Goal: Task Accomplishment & Management: Use online tool/utility

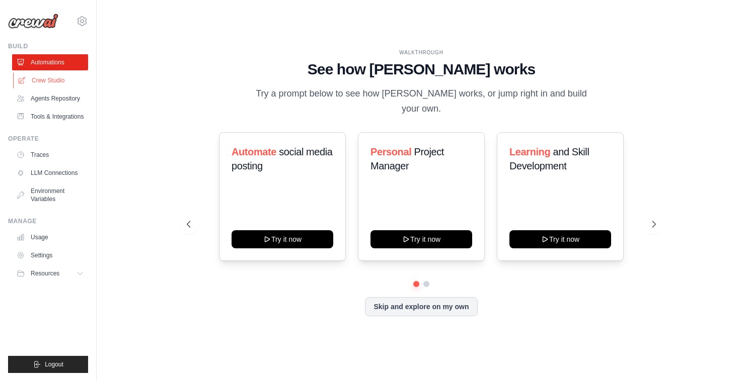
click at [43, 81] on link "Crew Studio" at bounding box center [51, 80] width 76 height 16
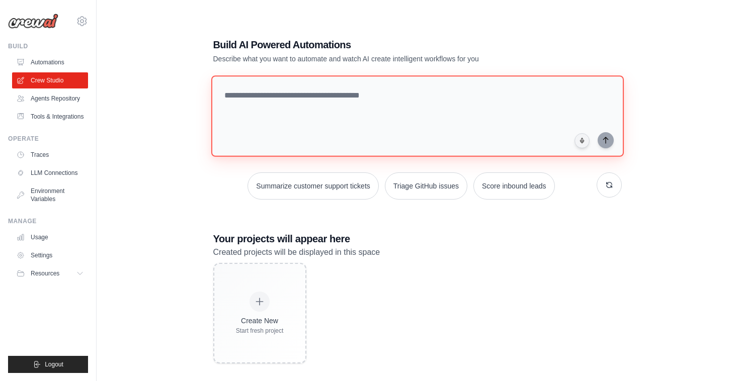
click at [393, 96] on textarea at bounding box center [417, 116] width 413 height 82
type textarea "**********"
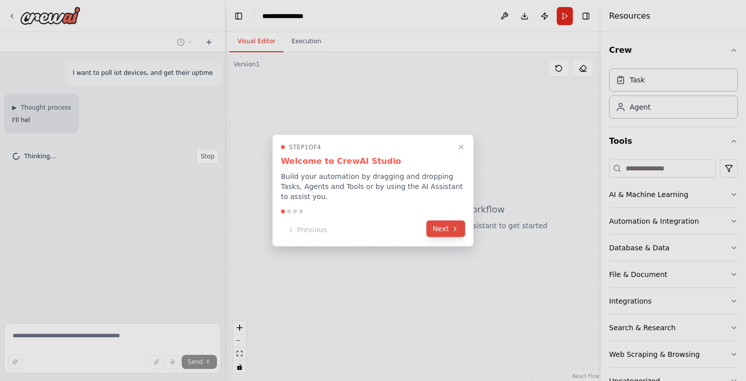
click at [451, 227] on icon at bounding box center [455, 229] width 8 height 8
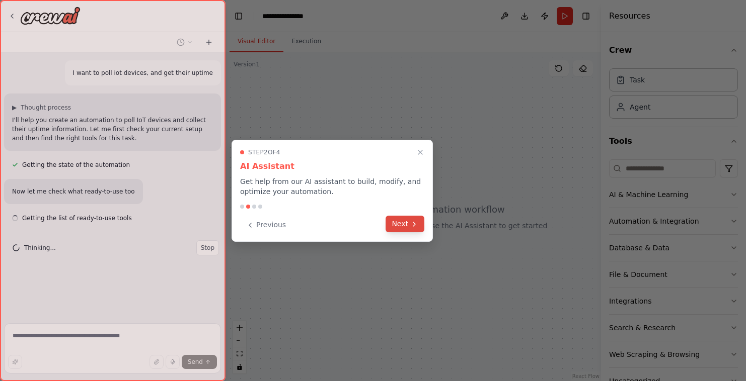
click at [401, 220] on button "Next" at bounding box center [405, 224] width 39 height 17
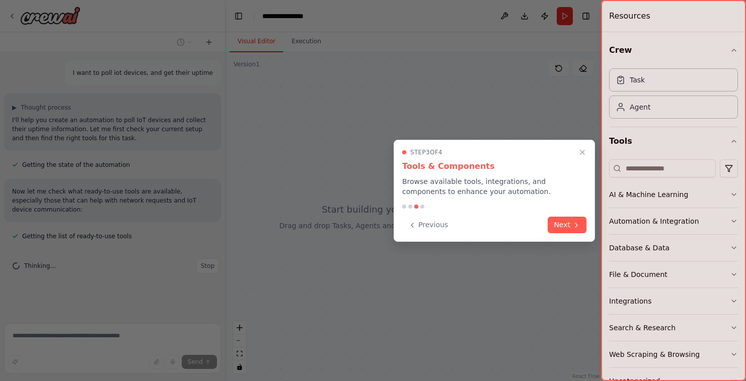
click at [565, 224] on button "Next" at bounding box center [567, 225] width 39 height 17
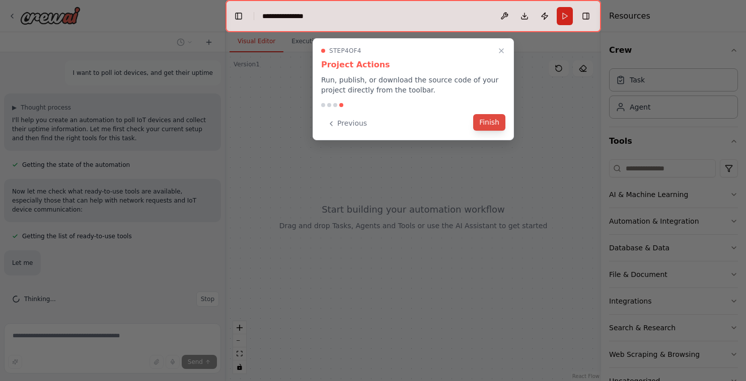
click at [494, 126] on button "Finish" at bounding box center [489, 122] width 32 height 17
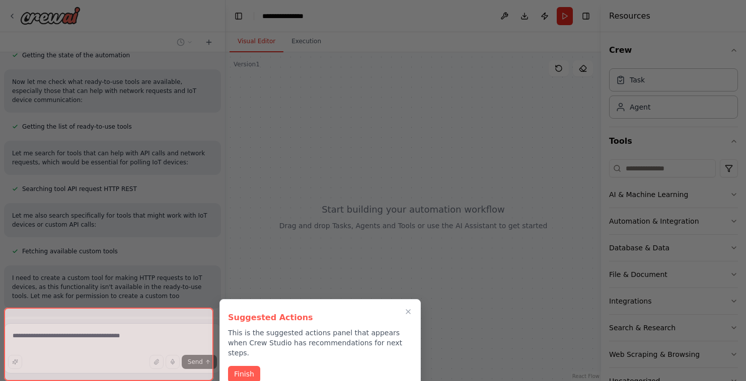
scroll to position [218, 0]
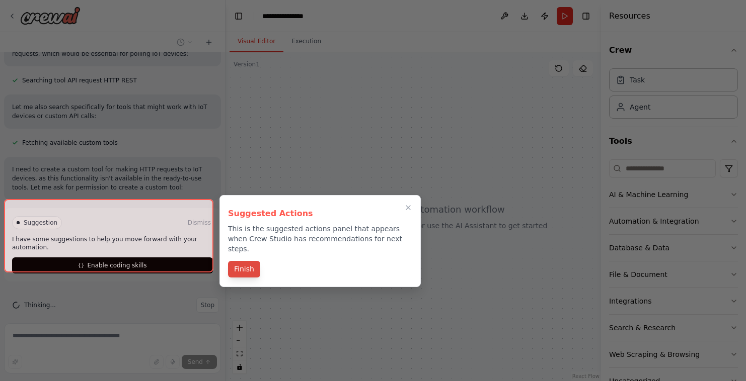
click at [242, 261] on button "Finish" at bounding box center [244, 269] width 32 height 17
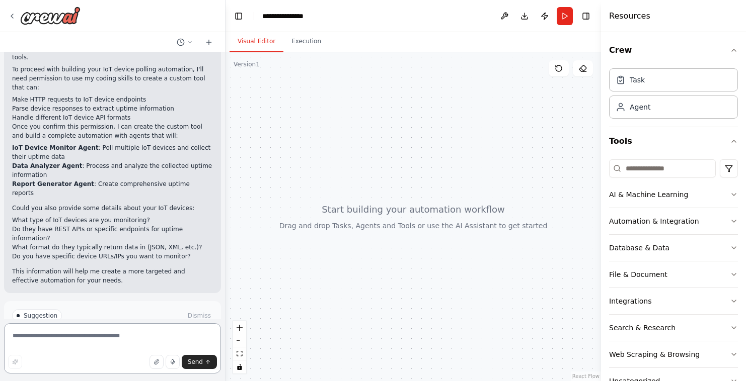
scroll to position [418, 0]
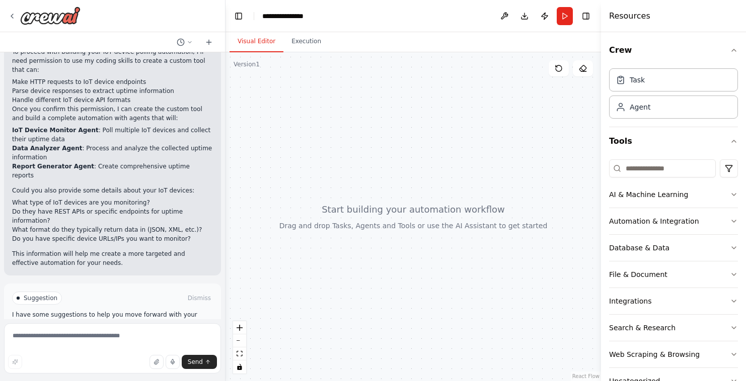
click at [114, 337] on span "Enable coding skills" at bounding box center [116, 341] width 59 height 8
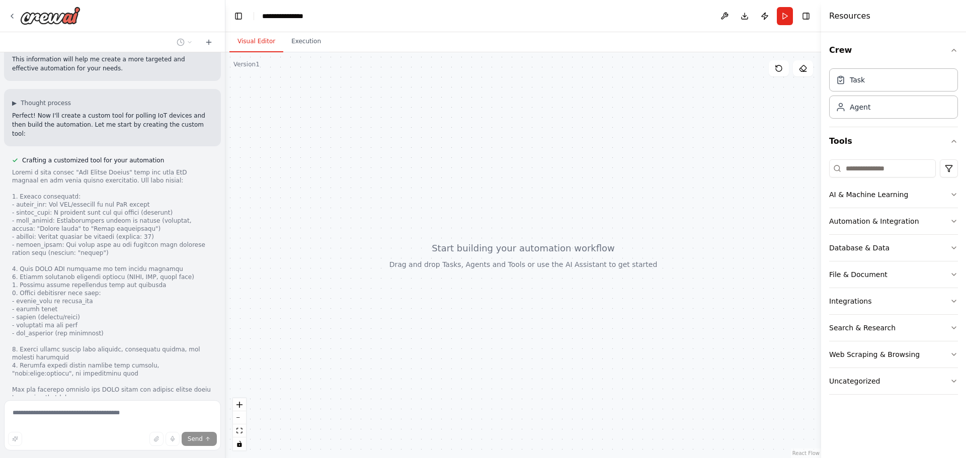
scroll to position [673, 0]
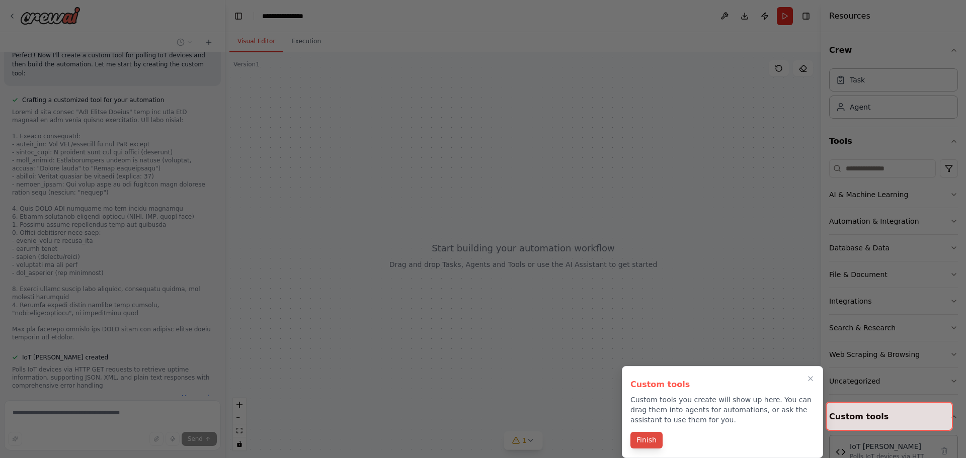
click at [650, 381] on button "Finish" at bounding box center [647, 440] width 32 height 17
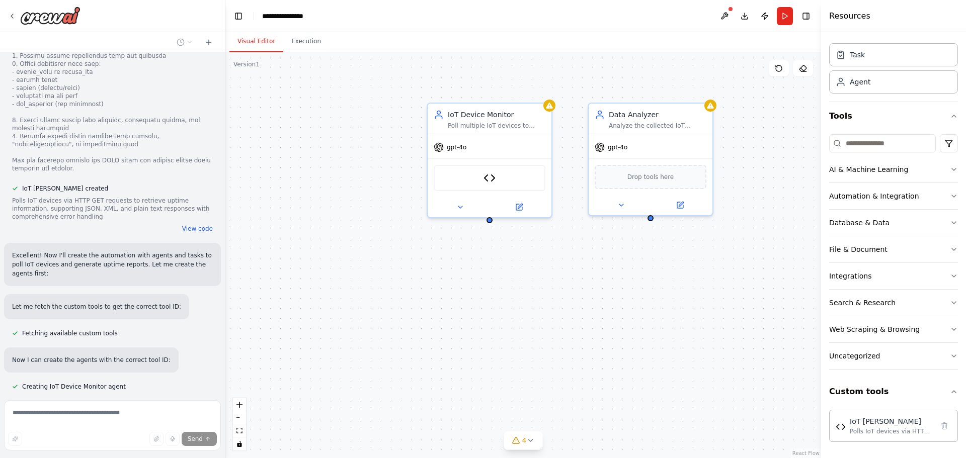
scroll to position [862, 0]
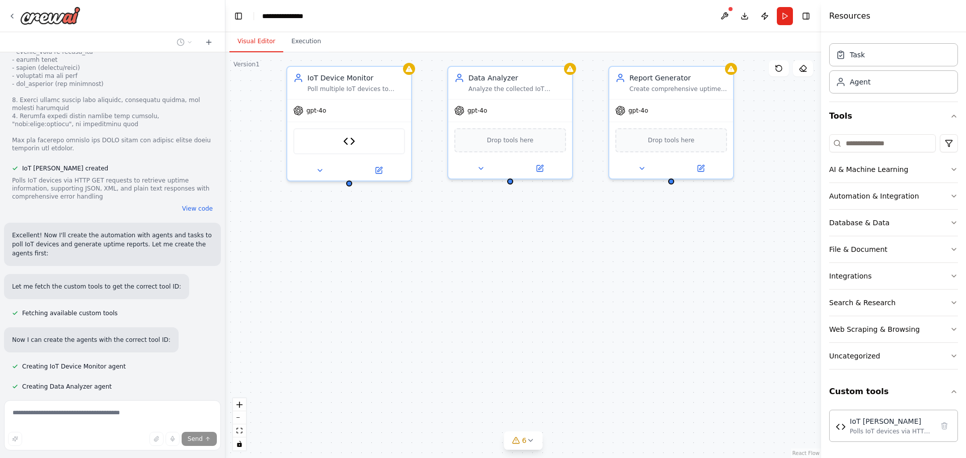
drag, startPoint x: 594, startPoint y: 361, endPoint x: 453, endPoint y: 324, distance: 145.1
click at [453, 324] on div "IoT Device Monitor Poll multiple IoT devices to collect their uptime informatio…" at bounding box center [523, 255] width 596 height 406
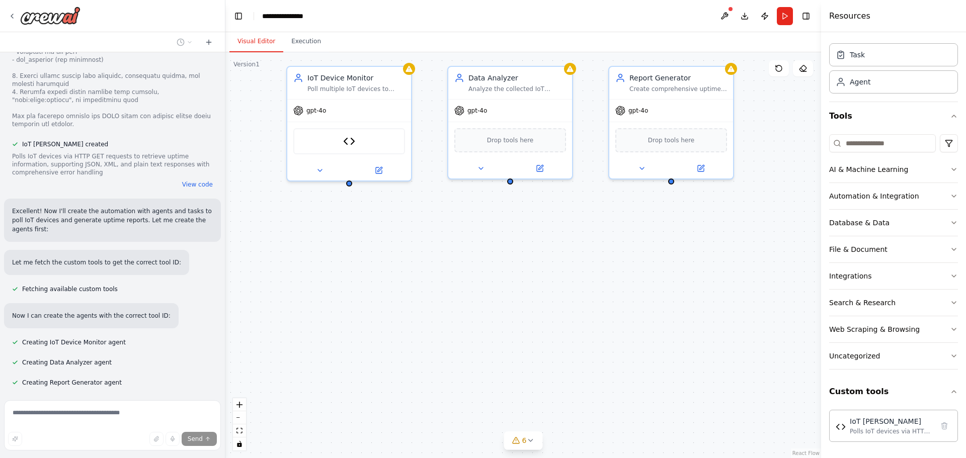
scroll to position [915, 0]
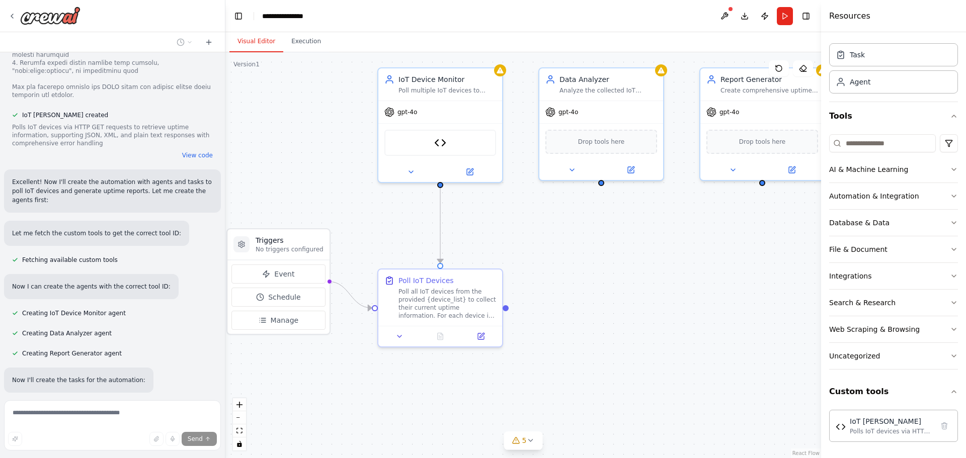
drag, startPoint x: 520, startPoint y: 331, endPoint x: 611, endPoint y: 333, distance: 91.1
click at [611, 333] on div ".deletable-edge-delete-btn { width: 20px; height: 20px; border: 0px solid #ffff…" at bounding box center [523, 255] width 596 height 406
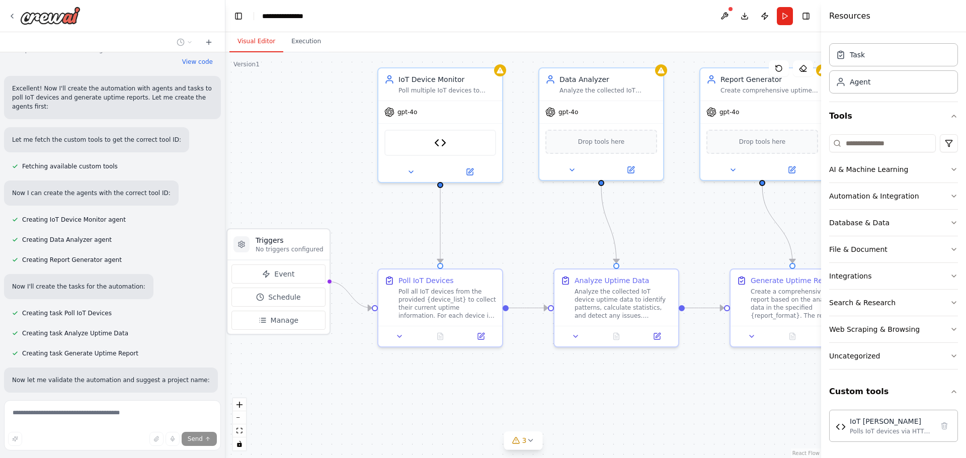
scroll to position [1029, 0]
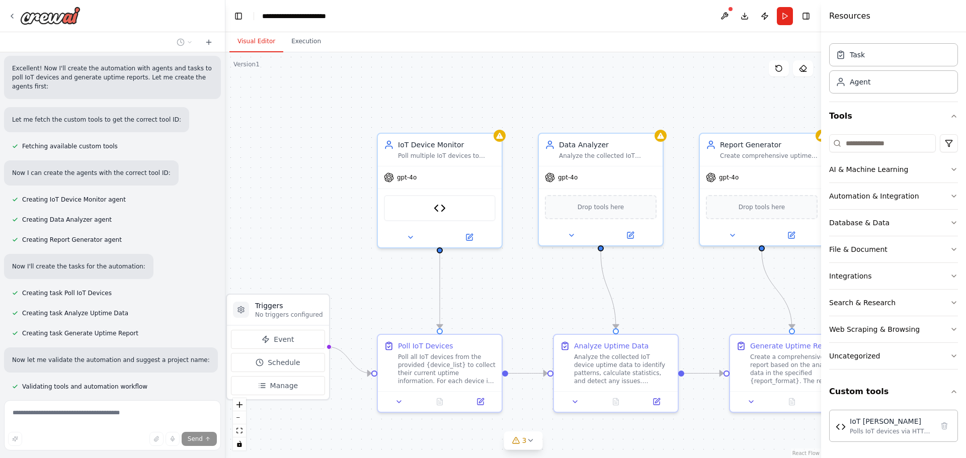
drag, startPoint x: 516, startPoint y: 168, endPoint x: 515, endPoint y: 227, distance: 59.4
click at [515, 227] on div ".deletable-edge-delete-btn { width: 20px; height: 20px; border: 0px solid #ffff…" at bounding box center [523, 255] width 596 height 406
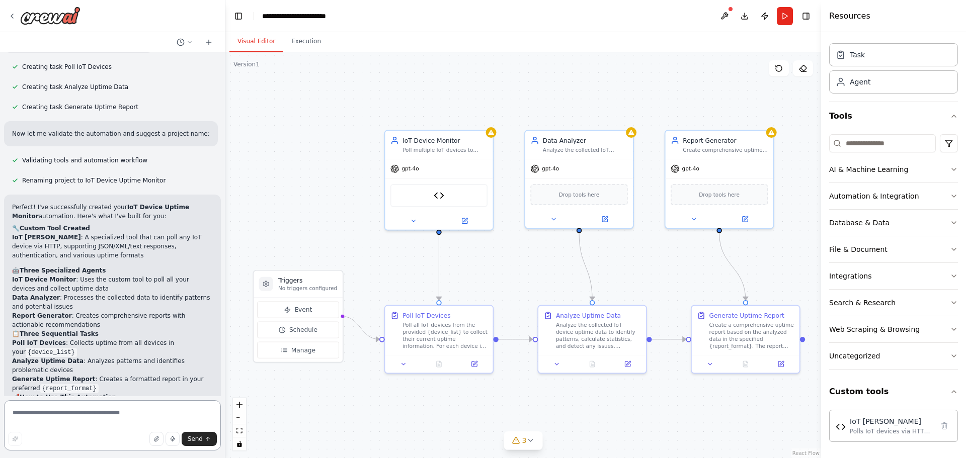
scroll to position [1518, 0]
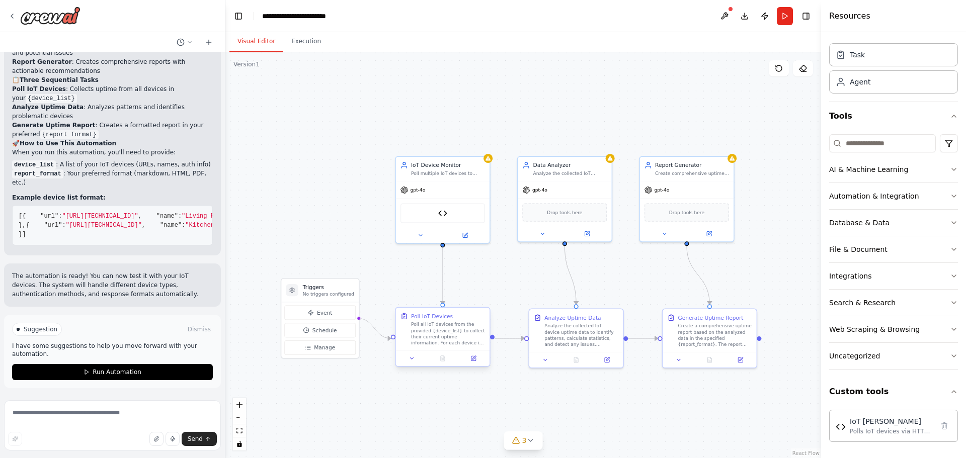
click at [474, 364] on div at bounding box center [443, 359] width 94 height 16
click at [428, 381] on div ".deletable-edge-delete-btn { width: 20px; height: 20px; border: 0px solid #ffff…" at bounding box center [523, 255] width 596 height 406
click at [411, 363] on button at bounding box center [412, 358] width 26 height 9
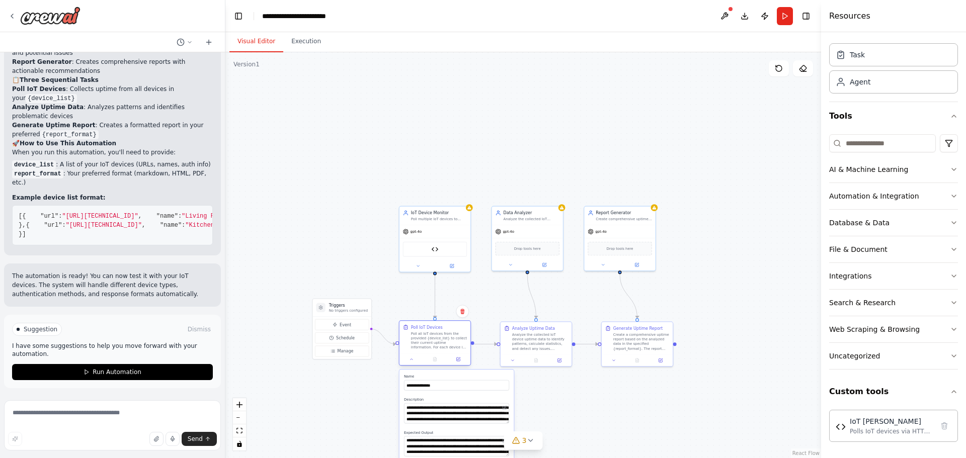
click at [422, 345] on div "Poll all IoT devices from the provided {device_list} to collect their current u…" at bounding box center [439, 341] width 56 height 19
click at [358, 276] on div ".deletable-edge-delete-btn { width: 20px; height: 20px; border: 0px solid #ffff…" at bounding box center [523, 255] width 596 height 406
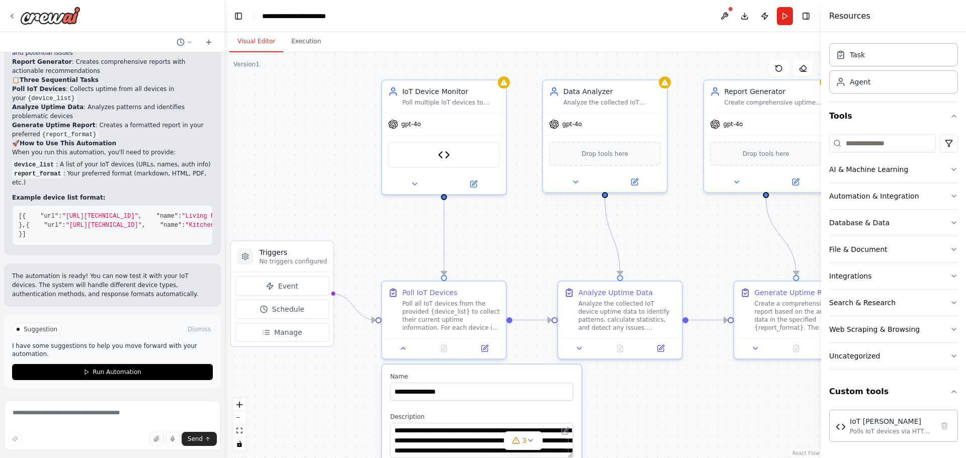
drag, startPoint x: 388, startPoint y: 276, endPoint x: 340, endPoint y: 201, distance: 88.9
click at [340, 201] on div ".deletable-edge-delete-btn { width: 20px; height: 20px; border: 0px solid #ffff…" at bounding box center [523, 255] width 596 height 406
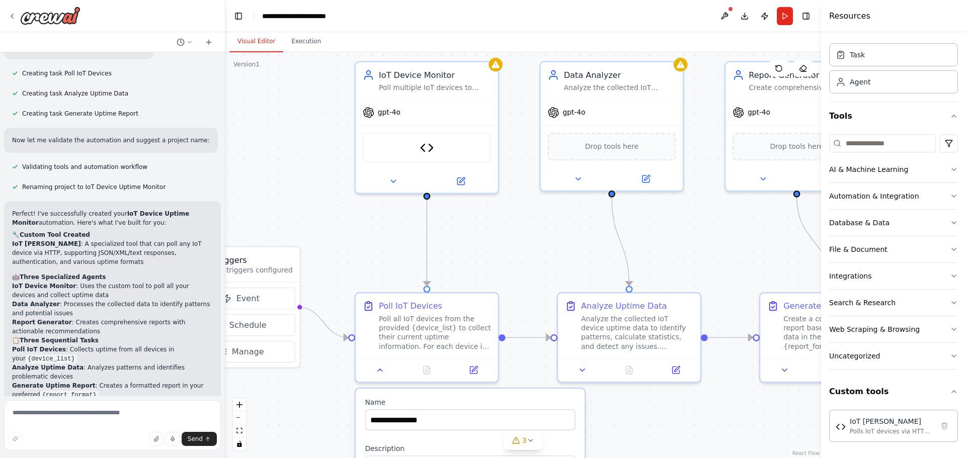
scroll to position [1267, 0]
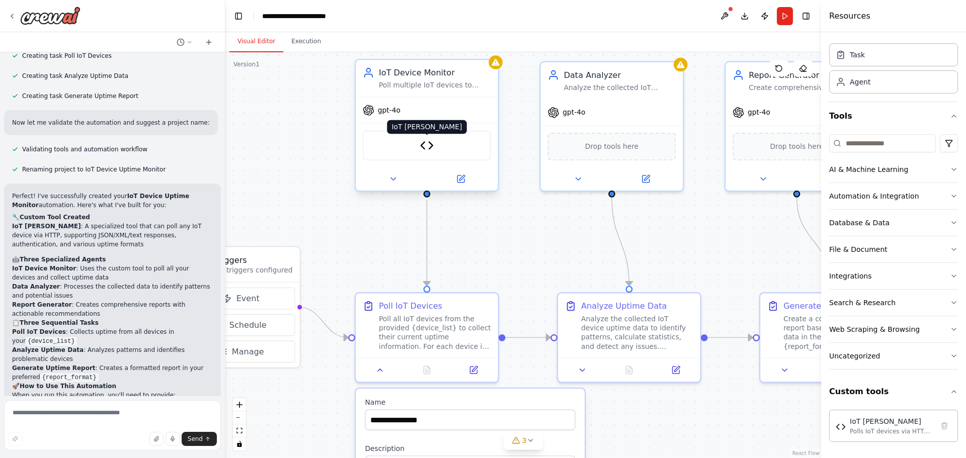
click at [424, 148] on img at bounding box center [427, 146] width 14 height 14
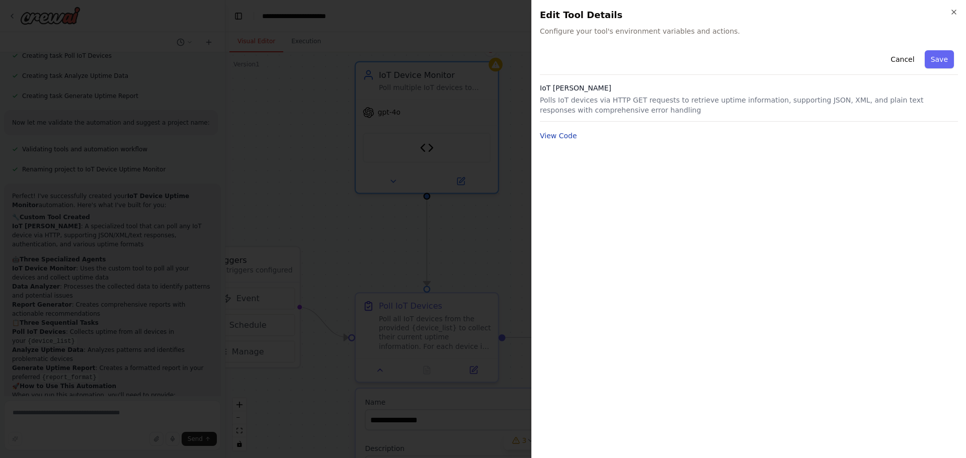
click at [547, 136] on button "View Code" at bounding box center [558, 136] width 37 height 10
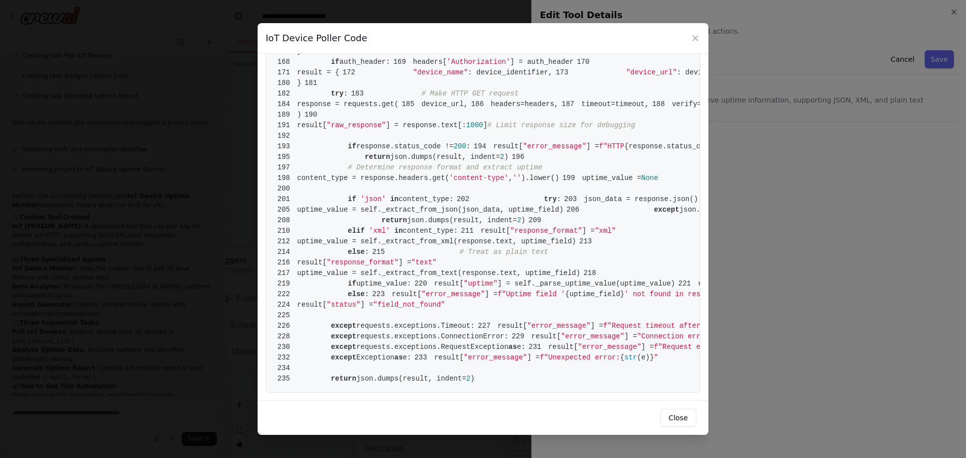
scroll to position [2177, 0]
click at [679, 381] on button "Close" at bounding box center [678, 418] width 36 height 18
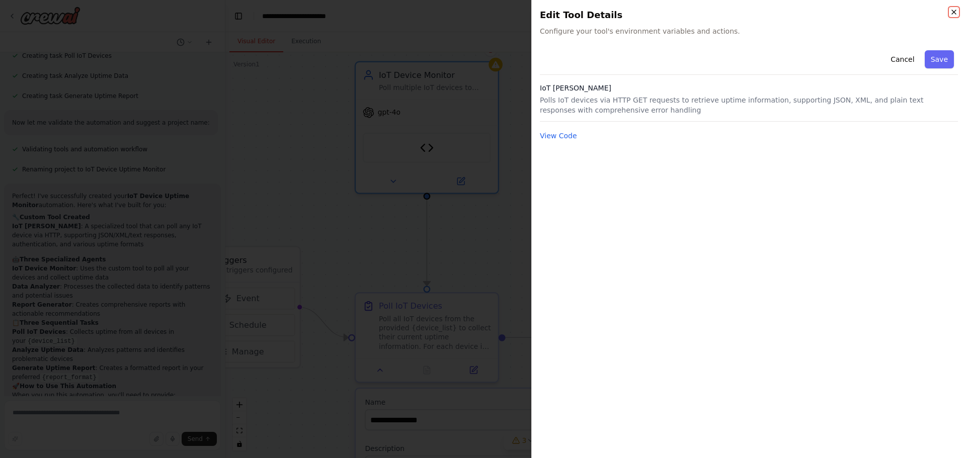
click at [745, 11] on icon "button" at bounding box center [954, 12] width 8 height 8
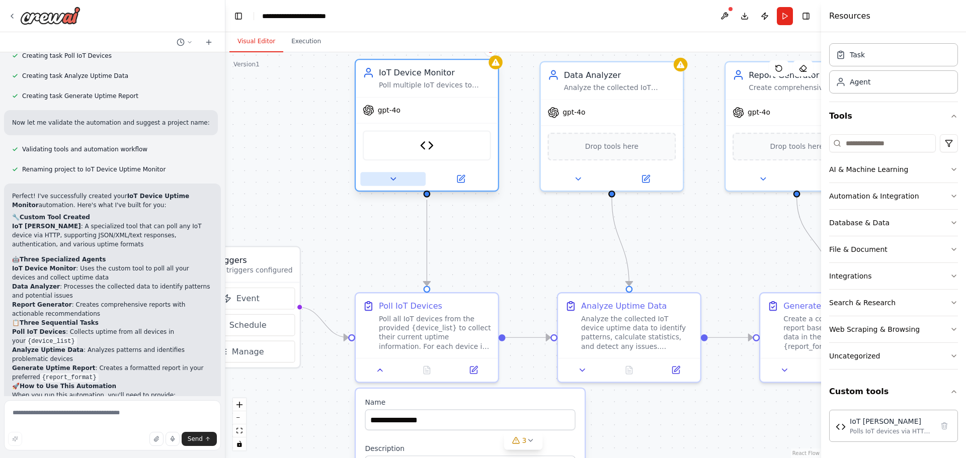
click at [394, 184] on icon at bounding box center [393, 179] width 9 height 9
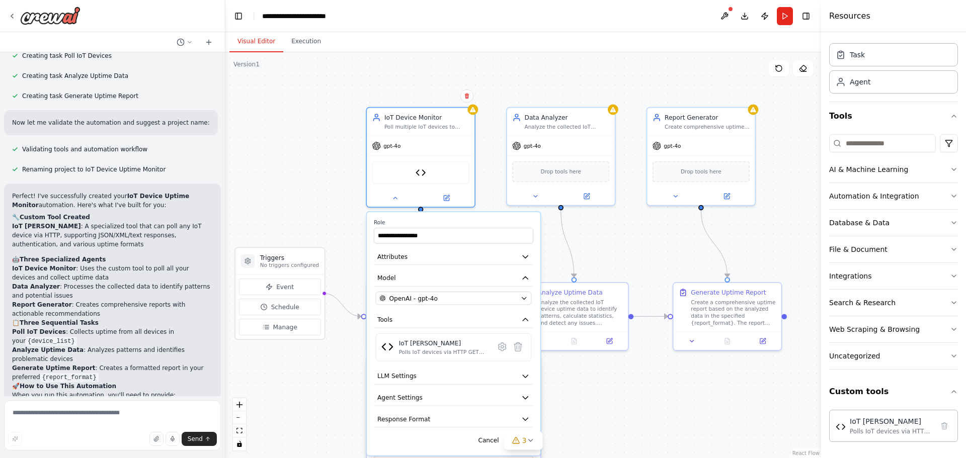
click at [321, 177] on div ".deletable-edge-delete-btn { width: 20px; height: 20px; border: 0px solid #ffff…" at bounding box center [523, 255] width 596 height 406
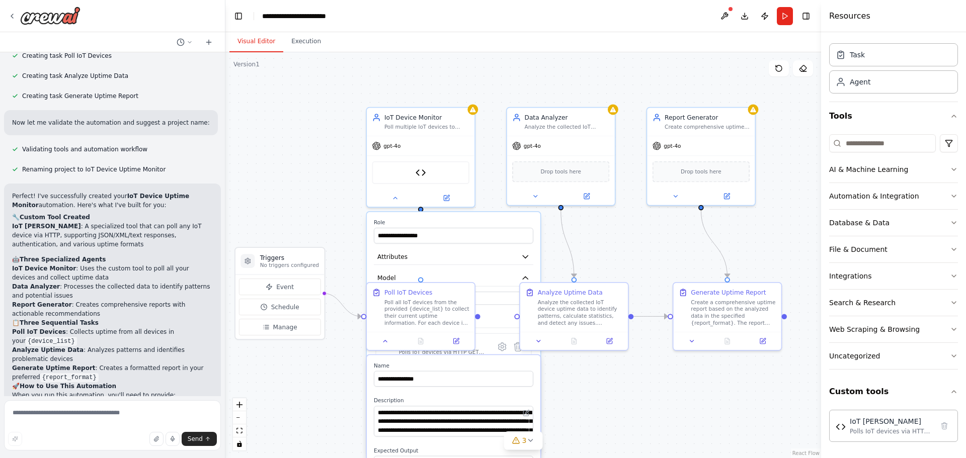
click at [318, 157] on div ".deletable-edge-delete-btn { width: 20px; height: 20px; border: 0px solid #ffff…" at bounding box center [523, 255] width 596 height 406
click at [693, 85] on div ".deletable-edge-delete-btn { width: 20px; height: 20px; border: 0px solid #ffff…" at bounding box center [523, 255] width 596 height 406
click at [633, 381] on div ".deletable-edge-delete-btn { width: 20px; height: 20px; border: 0px solid #ffff…" at bounding box center [523, 255] width 596 height 406
click at [428, 316] on div "Poll all IoT devices from the provided {device_list} to collect their current u…" at bounding box center [427, 311] width 85 height 28
click at [389, 346] on div at bounding box center [421, 340] width 108 height 18
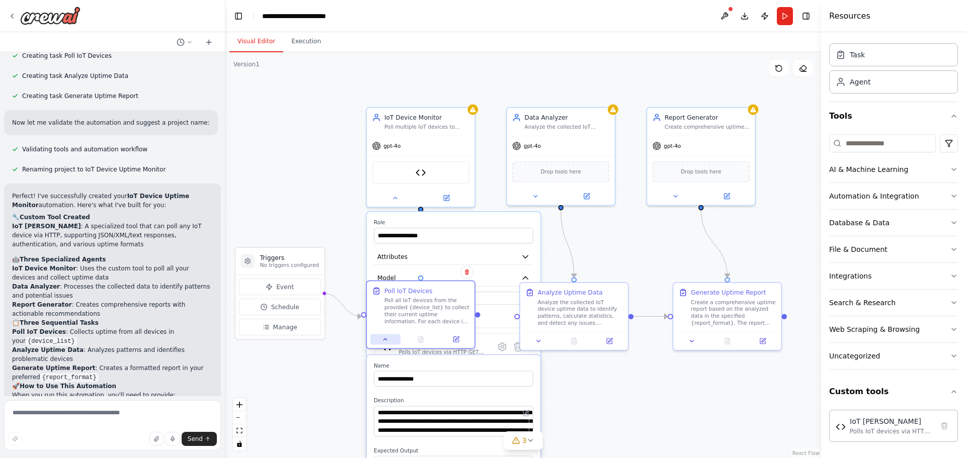
click at [388, 343] on icon at bounding box center [385, 339] width 7 height 7
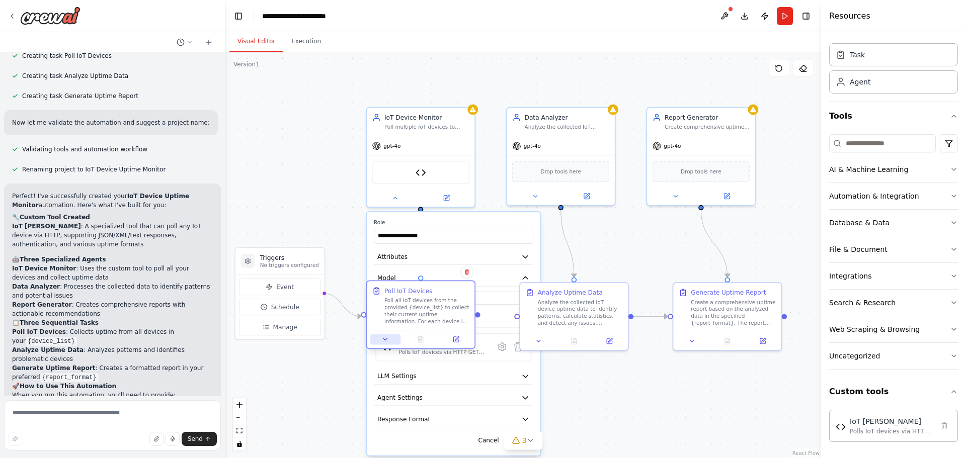
click at [388, 343] on icon at bounding box center [385, 339] width 7 height 7
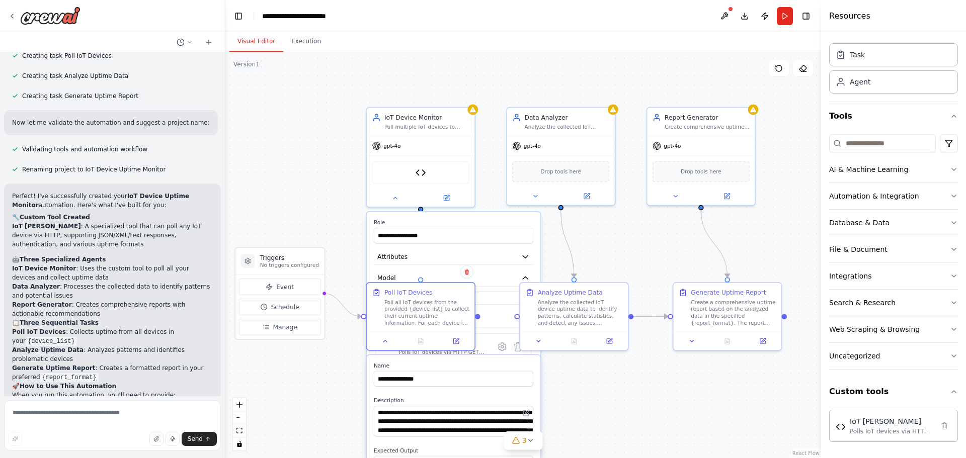
click at [351, 358] on div ".deletable-edge-delete-btn { width: 20px; height: 20px; border: 0px solid #ffff…" at bounding box center [523, 255] width 596 height 406
click at [613, 381] on div ".deletable-edge-delete-btn { width: 20px; height: 20px; border: 0px solid #ffff…" at bounding box center [523, 255] width 596 height 406
click at [745, 13] on button "Run" at bounding box center [785, 16] width 16 height 18
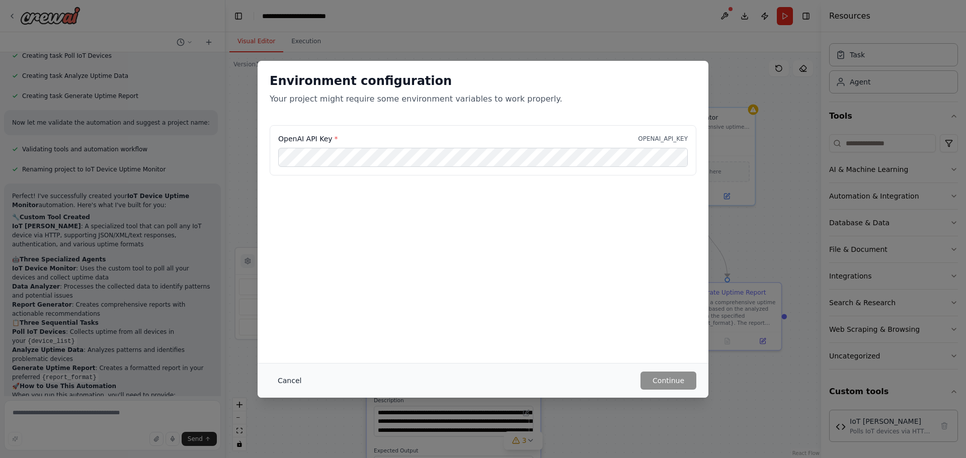
click at [288, 377] on button "Cancel" at bounding box center [290, 381] width 40 height 18
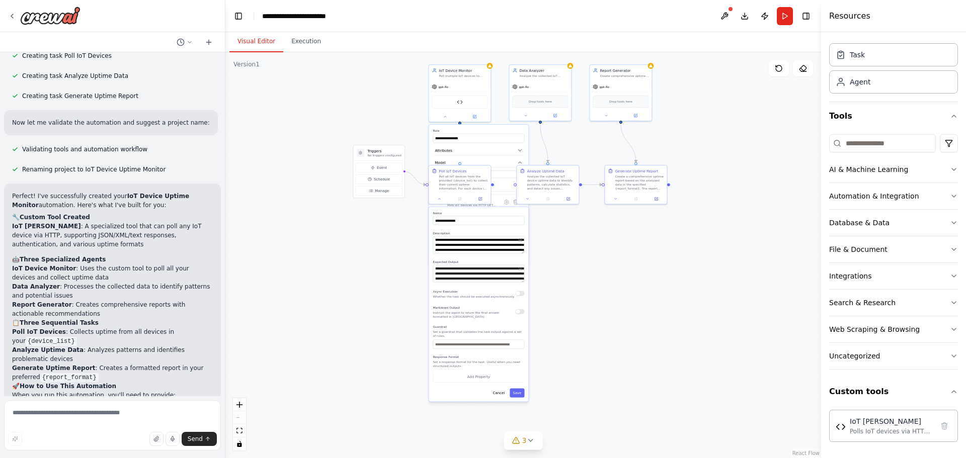
drag, startPoint x: 306, startPoint y: 167, endPoint x: 289, endPoint y: 83, distance: 85.4
click at [289, 83] on div ".deletable-edge-delete-btn { width: 20px; height: 20px; border: 0px solid #ffff…" at bounding box center [523, 255] width 596 height 406
click at [506, 381] on div "**********" at bounding box center [479, 304] width 100 height 195
click at [505, 381] on button "Cancel" at bounding box center [499, 393] width 18 height 9
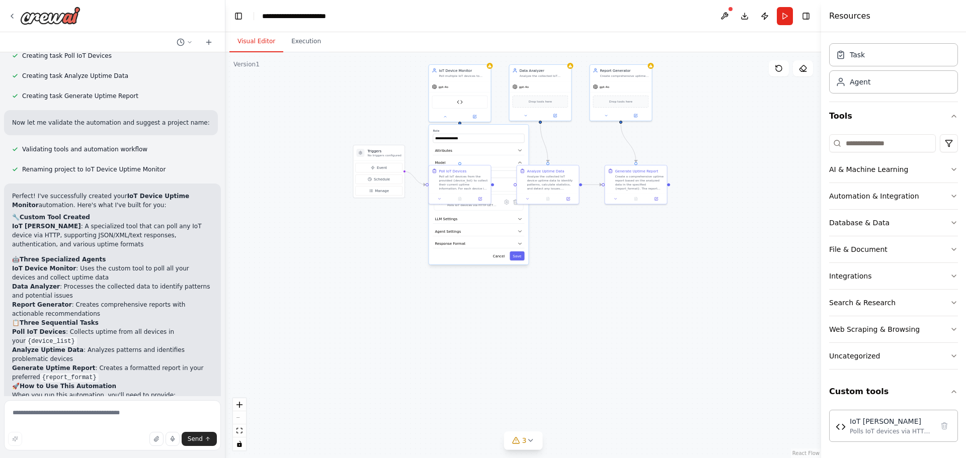
click at [537, 366] on div ".deletable-edge-delete-btn { width: 20px; height: 20px; border: 0px solid #ffff…" at bounding box center [523, 255] width 596 height 406
click at [499, 259] on button "Cancel" at bounding box center [499, 256] width 18 height 9
click at [489, 271] on div ".deletable-edge-delete-btn { width: 20px; height: 20px; border: 0px solid #ffff…" at bounding box center [523, 255] width 596 height 406
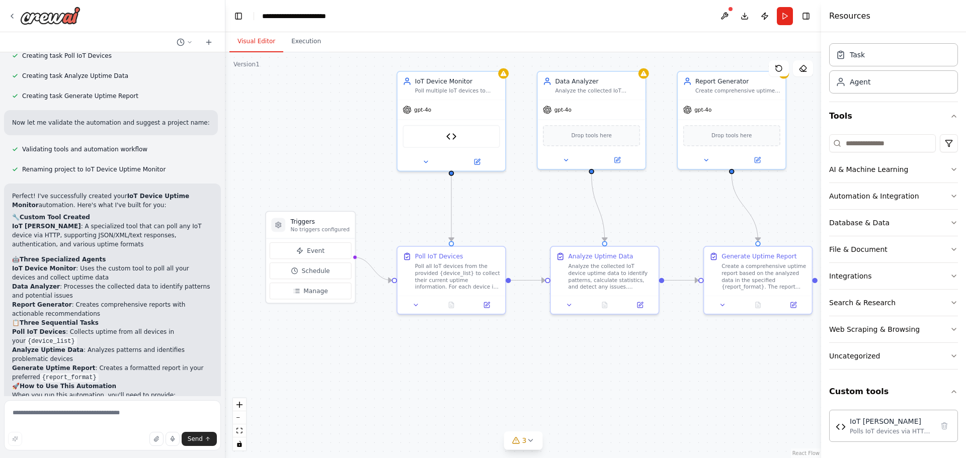
drag, startPoint x: 493, startPoint y: 262, endPoint x: 502, endPoint y: 425, distance: 162.8
click at [505, 381] on div ".deletable-edge-delete-btn { width: 20px; height: 20px; border: 0px solid #ffff…" at bounding box center [523, 255] width 596 height 406
click at [453, 144] on div "IoT Device Poller" at bounding box center [450, 137] width 97 height 23
click at [452, 142] on img at bounding box center [451, 138] width 11 height 11
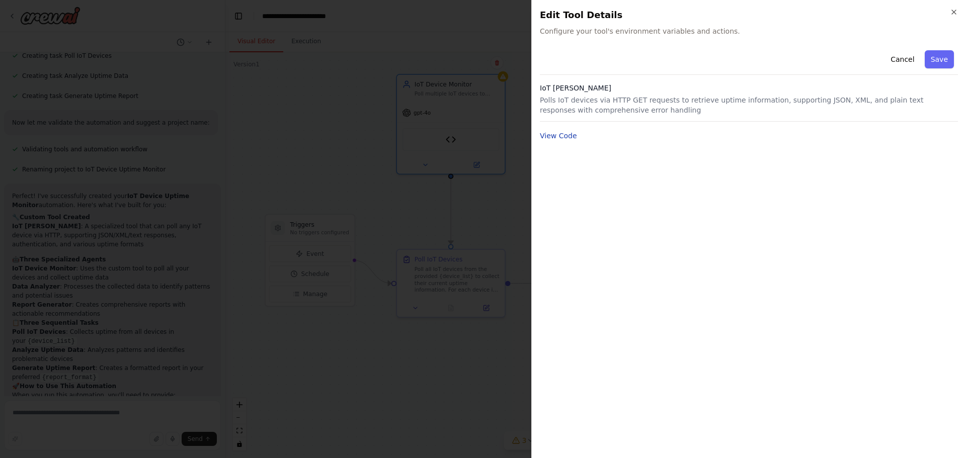
click at [567, 137] on button "View Code" at bounding box center [558, 136] width 37 height 10
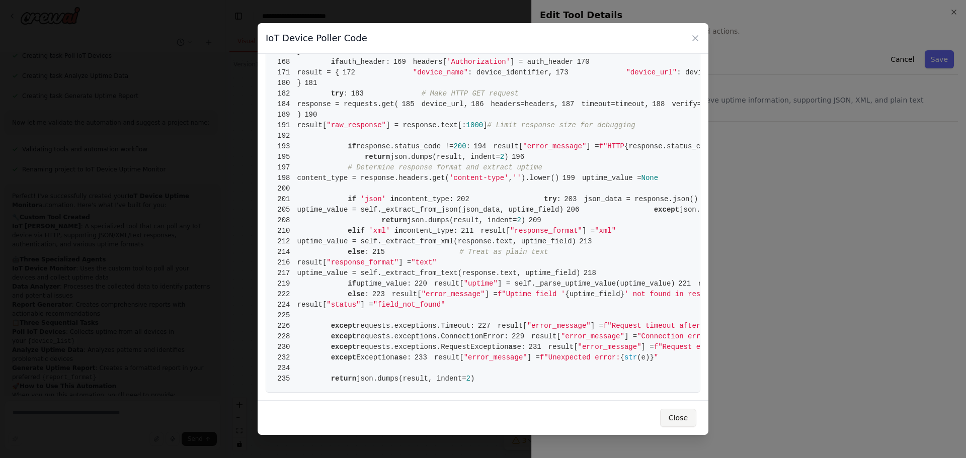
click at [676, 381] on button "Close" at bounding box center [678, 418] width 36 height 18
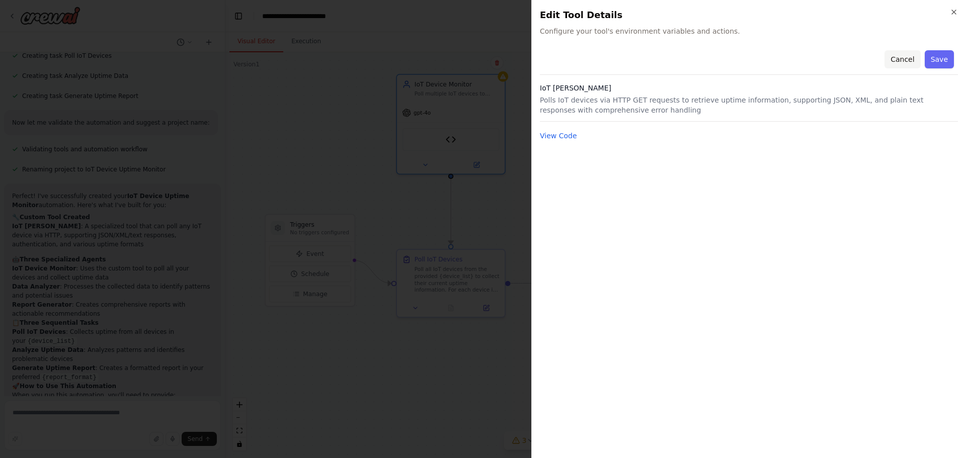
click at [745, 60] on button "Cancel" at bounding box center [903, 59] width 36 height 18
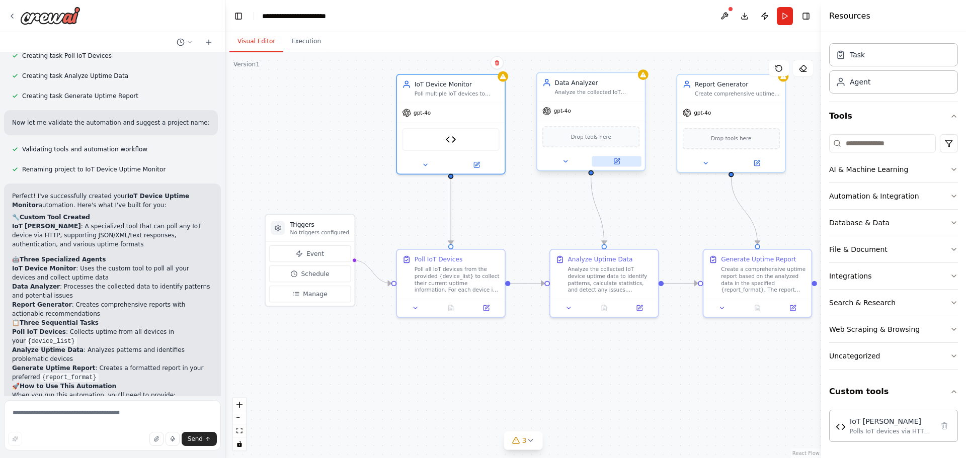
click at [616, 159] on icon at bounding box center [616, 161] width 7 height 7
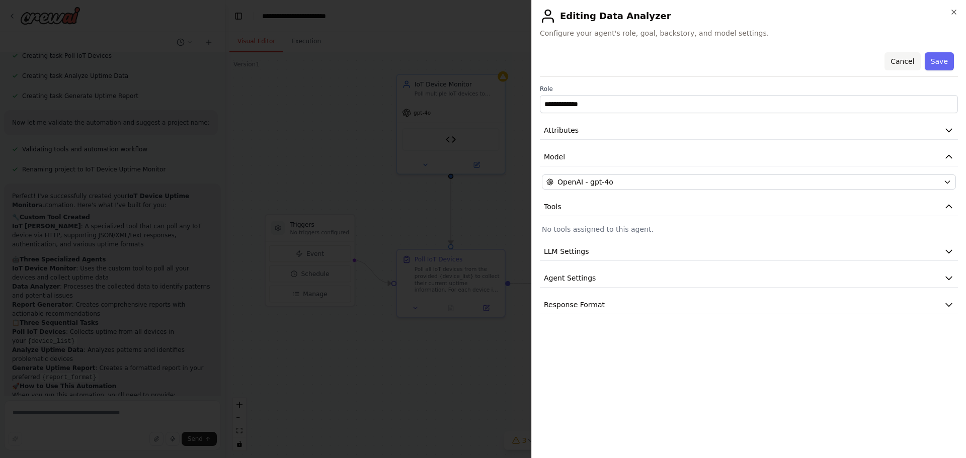
click at [745, 61] on button "Cancel" at bounding box center [903, 61] width 36 height 18
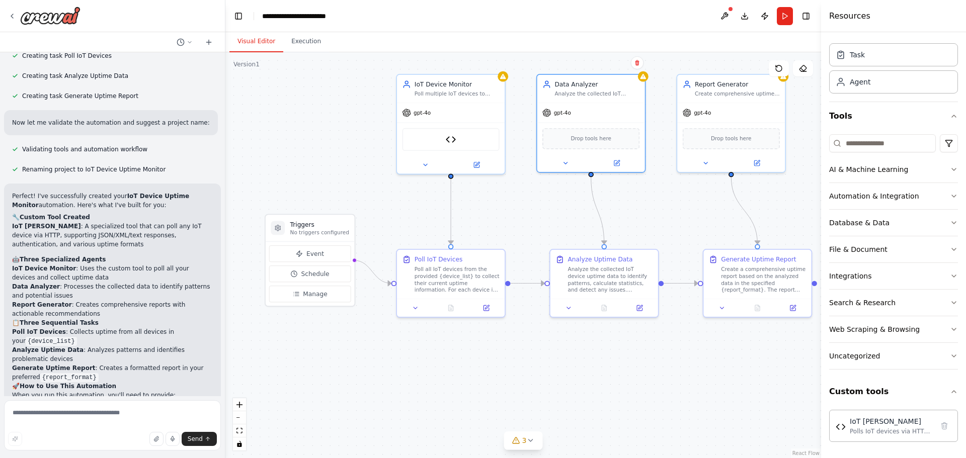
click at [299, 161] on div ".deletable-edge-delete-btn { width: 20px; height: 20px; border: 0px solid #ffff…" at bounding box center [523, 255] width 596 height 406
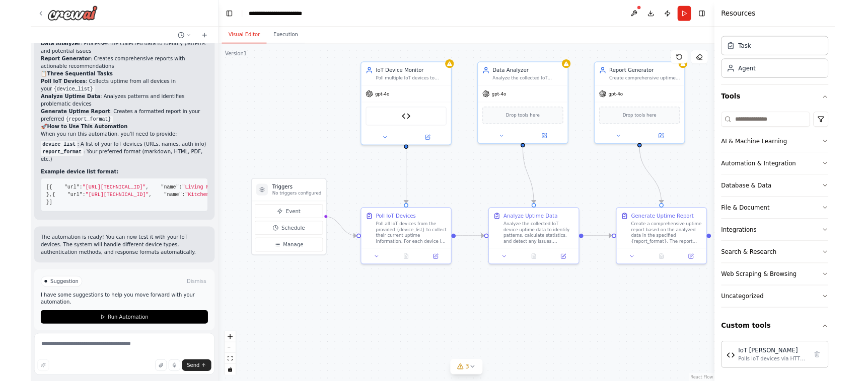
scroll to position [1518, 0]
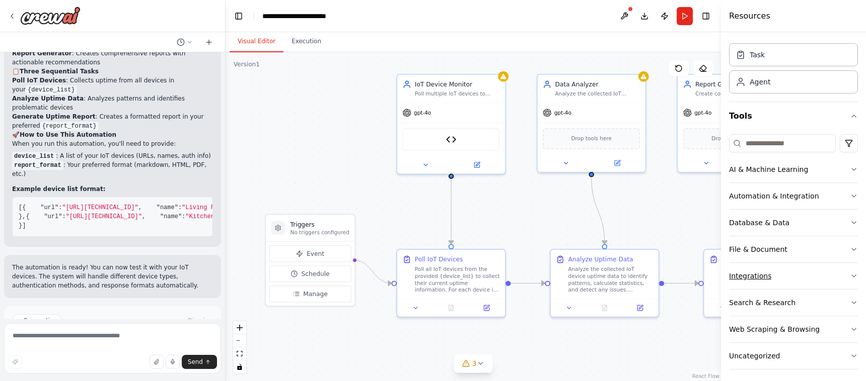
click at [745, 278] on icon "button" at bounding box center [854, 276] width 8 height 8
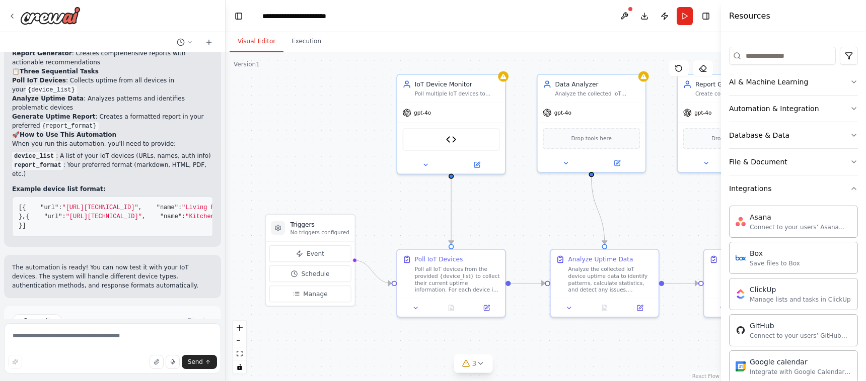
scroll to position [75, 0]
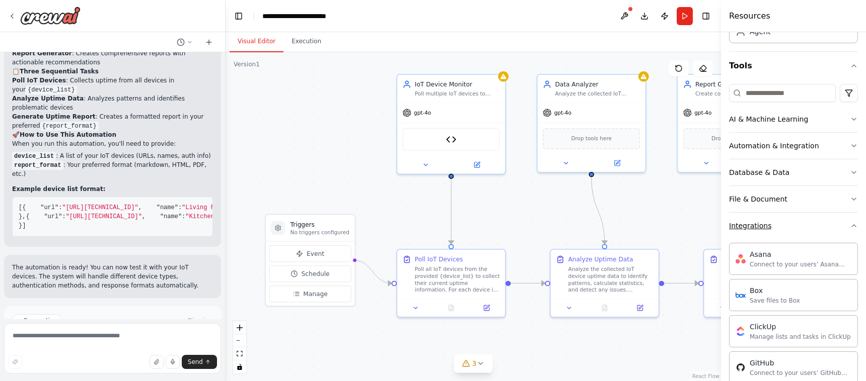
click at [745, 228] on icon "button" at bounding box center [854, 226] width 8 height 8
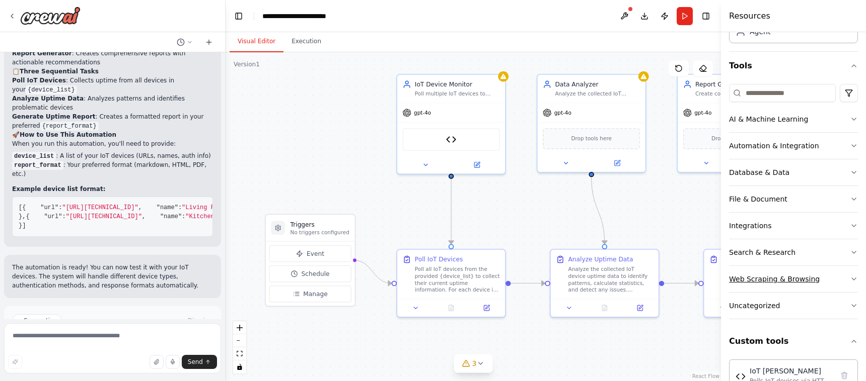
click at [745, 276] on icon "button" at bounding box center [854, 279] width 8 height 8
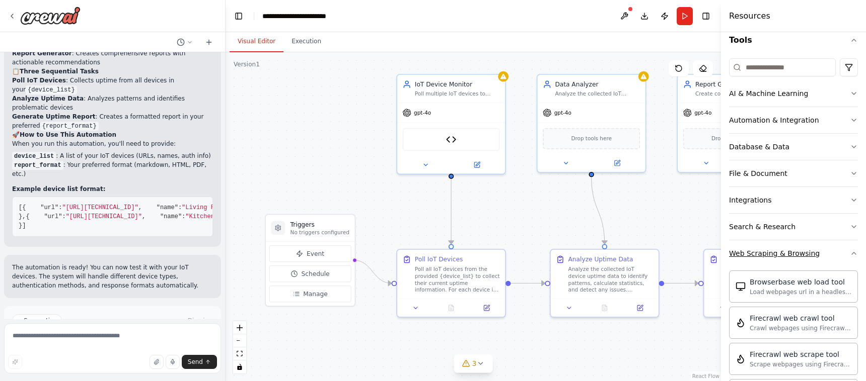
scroll to position [100, 0]
click at [745, 258] on icon "button" at bounding box center [854, 255] width 8 height 8
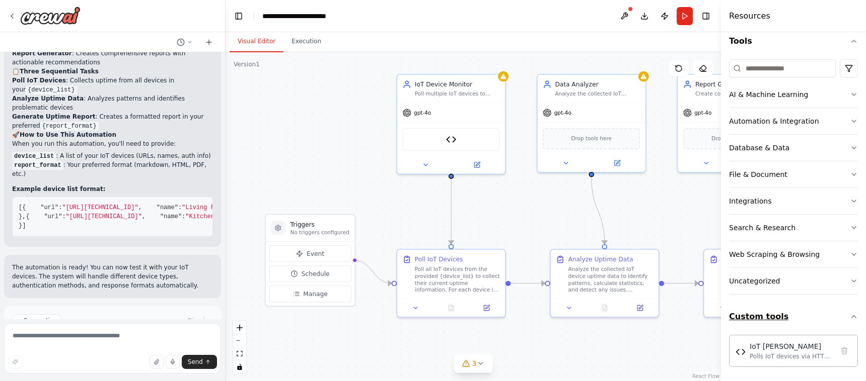
scroll to position [102, 0]
click at [745, 170] on icon "button" at bounding box center [854, 173] width 8 height 8
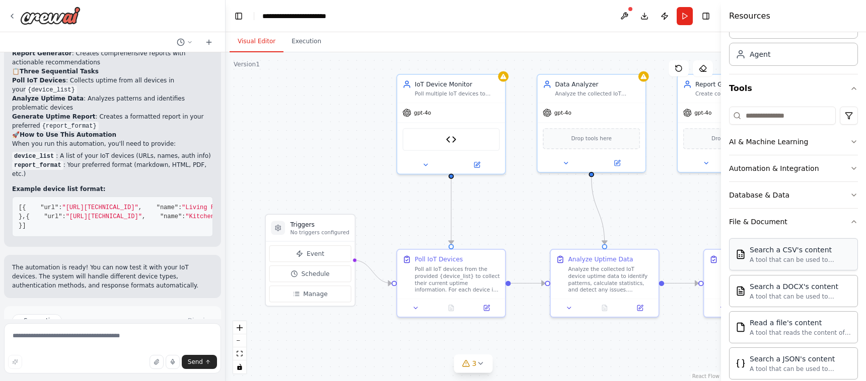
scroll to position [52, 0]
click at [745, 194] on icon "button" at bounding box center [854, 196] width 8 height 8
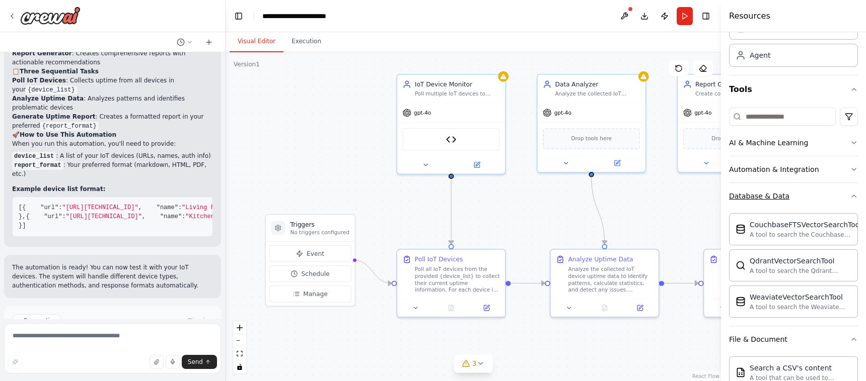
click at [745, 199] on icon "button" at bounding box center [854, 196] width 8 height 8
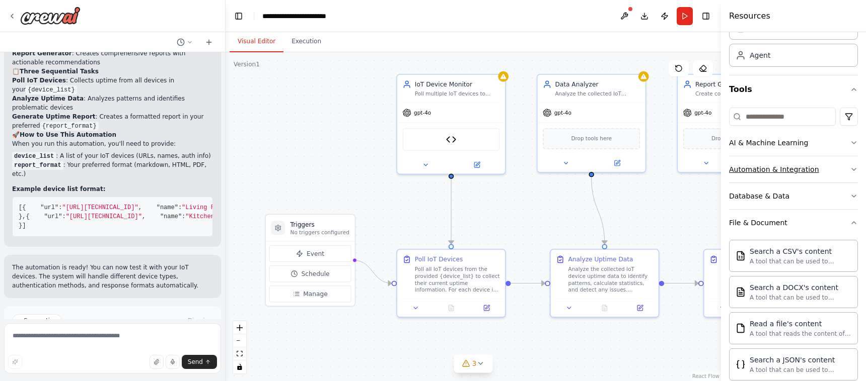
click at [745, 173] on icon "button" at bounding box center [854, 170] width 8 height 8
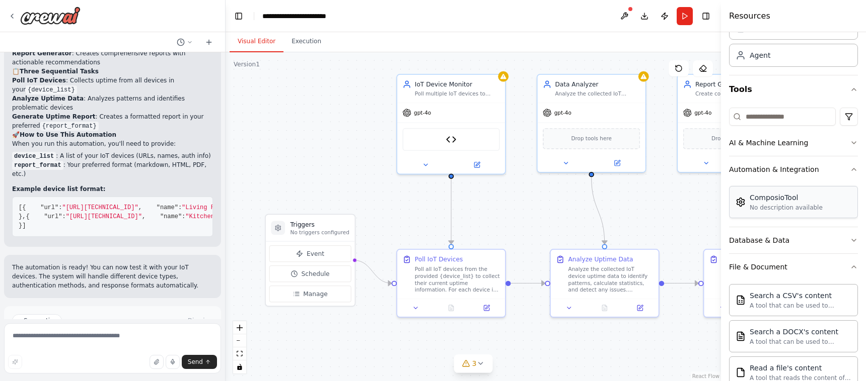
click at [745, 207] on div "No description available" at bounding box center [785, 208] width 73 height 8
click at [745, 169] on icon "button" at bounding box center [854, 170] width 4 height 2
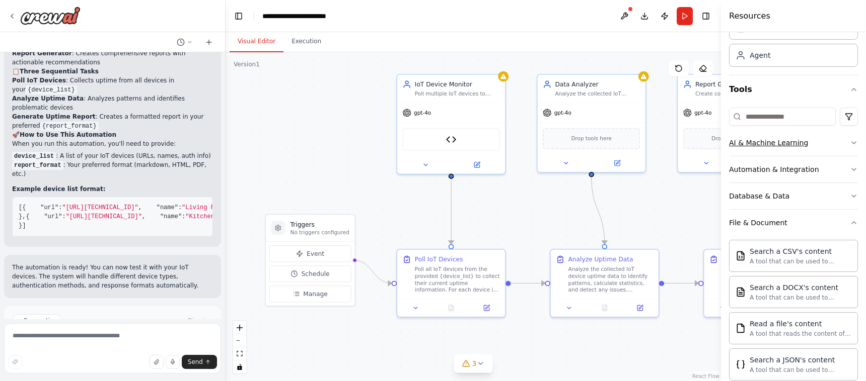
click at [745, 143] on icon "button" at bounding box center [854, 143] width 8 height 8
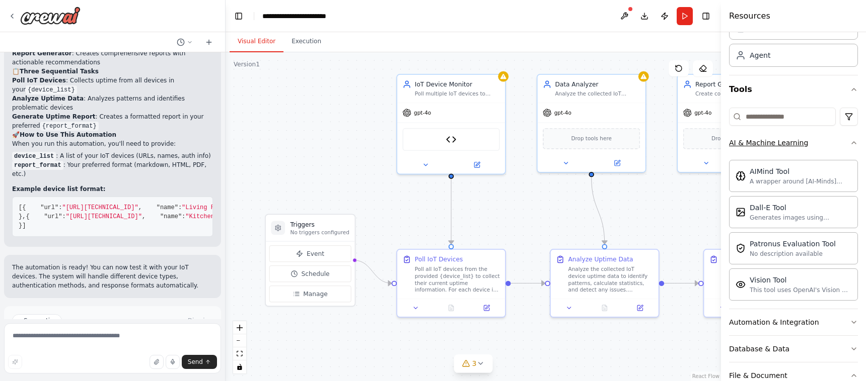
click at [745, 143] on icon "button" at bounding box center [854, 143] width 8 height 8
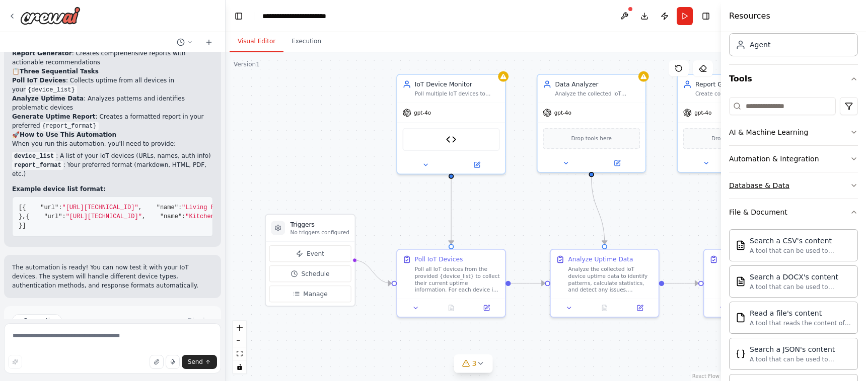
scroll to position [0, 0]
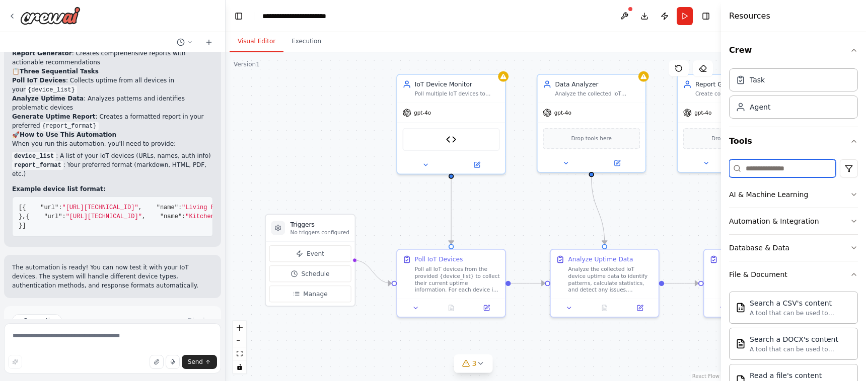
click at [745, 171] on input at bounding box center [782, 169] width 107 height 18
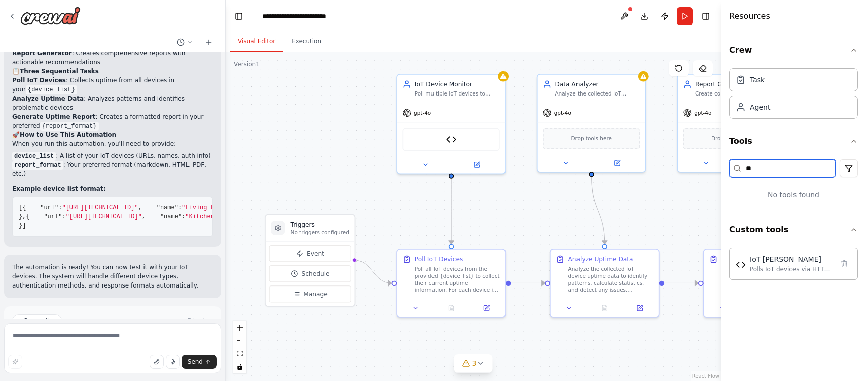
type input "*"
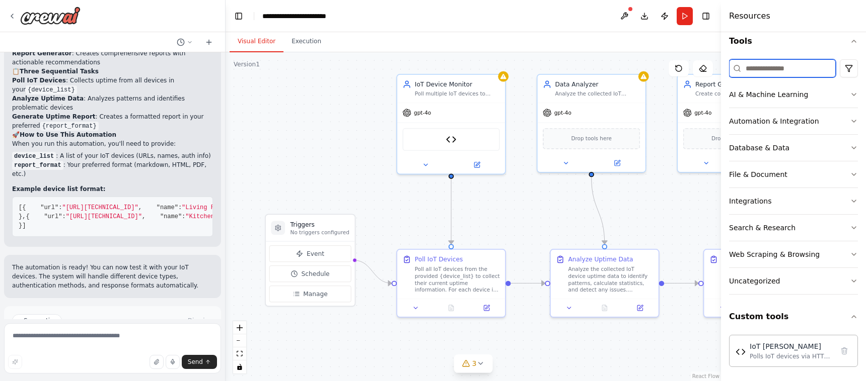
scroll to position [102, 0]
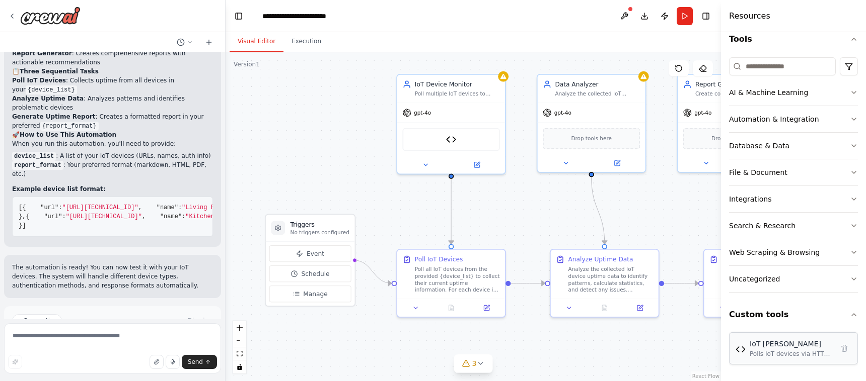
click at [745, 352] on div "Polls IoT devices via HTTP GET requests to retrieve uptime information, support…" at bounding box center [791, 354] width 84 height 8
click at [745, 278] on button "Uncategorized" at bounding box center [793, 279] width 129 height 26
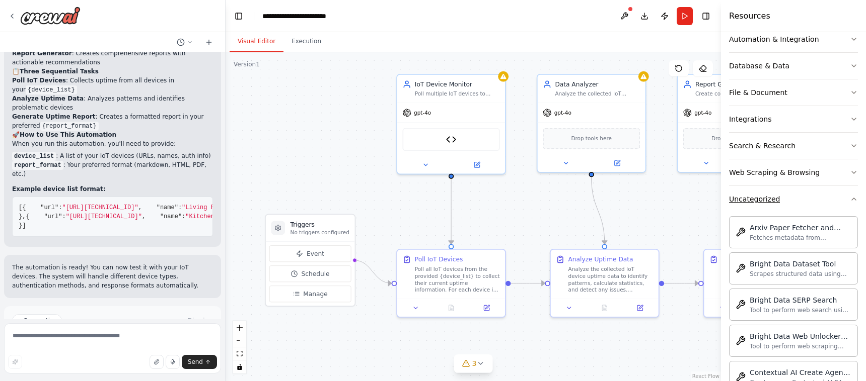
scroll to position [152, 0]
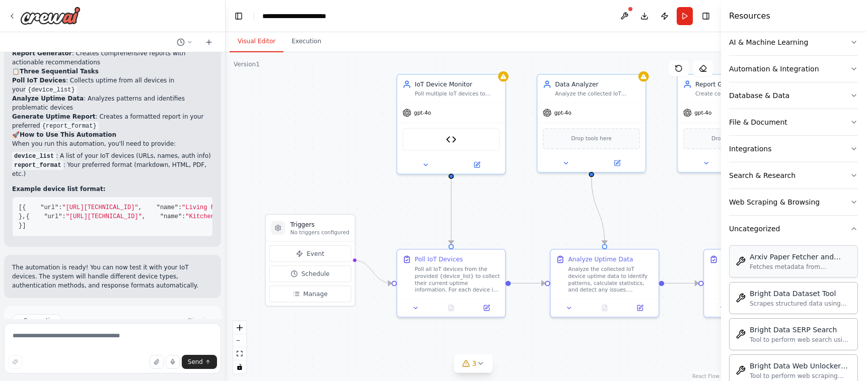
click at [745, 263] on div "Arxiv Paper Fetcher and Downloader Fetches metadata from Arxiv based on a searc…" at bounding box center [800, 261] width 102 height 19
click at [745, 235] on button "Uncategorized" at bounding box center [793, 229] width 129 height 26
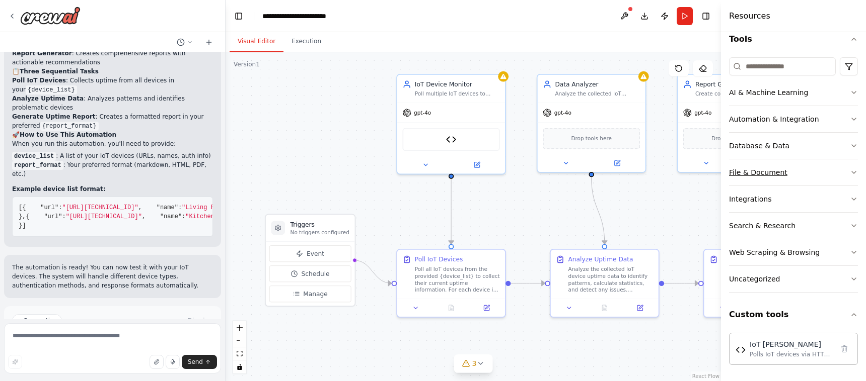
click at [745, 170] on div "File & Document" at bounding box center [758, 173] width 58 height 10
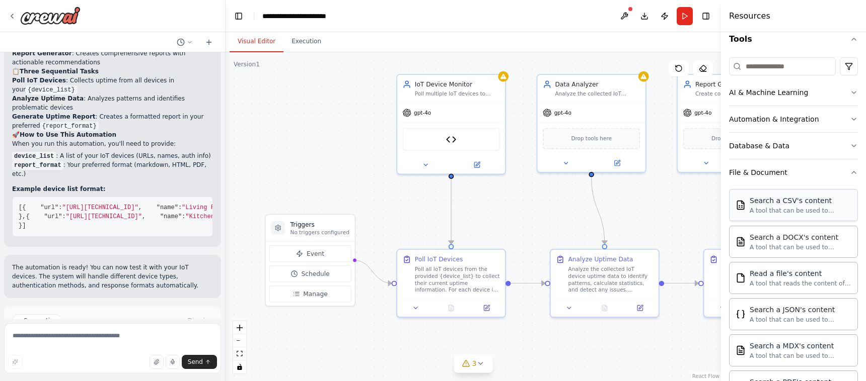
click at [745, 200] on div "Search a CSV's content" at bounding box center [800, 201] width 102 height 10
click at [745, 208] on div "A tool that can be used to semantic search a query from a CSV's content." at bounding box center [800, 211] width 102 height 8
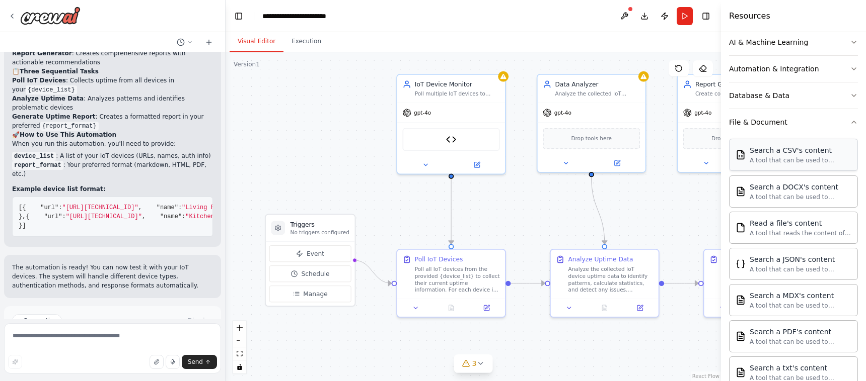
click at [745, 159] on div "A tool that can be used to semantic search a query from a CSV's content." at bounding box center [800, 161] width 102 height 8
drag, startPoint x: 767, startPoint y: 158, endPoint x: 795, endPoint y: 158, distance: 27.7
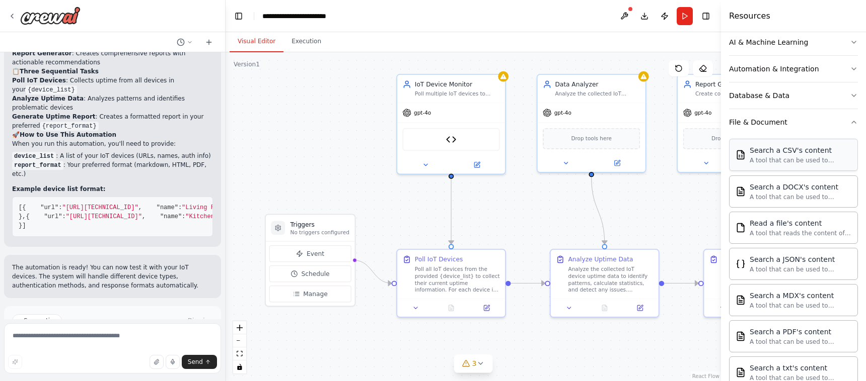
click at [745, 158] on div "A tool that can be used to semantic search a query from a CSV's content." at bounding box center [800, 161] width 102 height 8
click at [587, 143] on div "Search a CSV's content" at bounding box center [630, 145] width 180 height 10
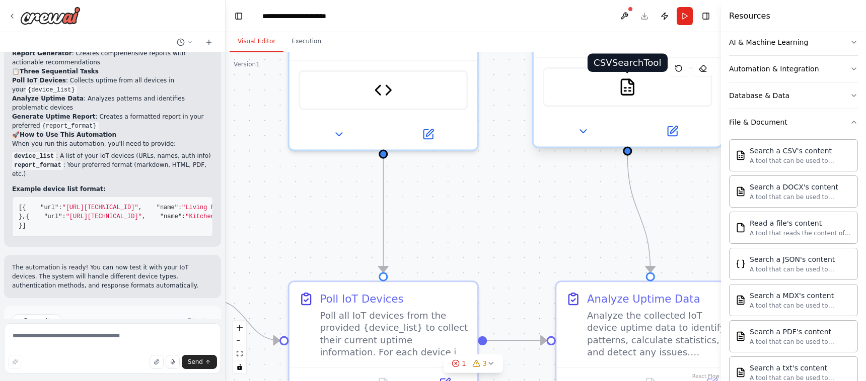
click at [631, 85] on img at bounding box center [627, 87] width 18 height 18
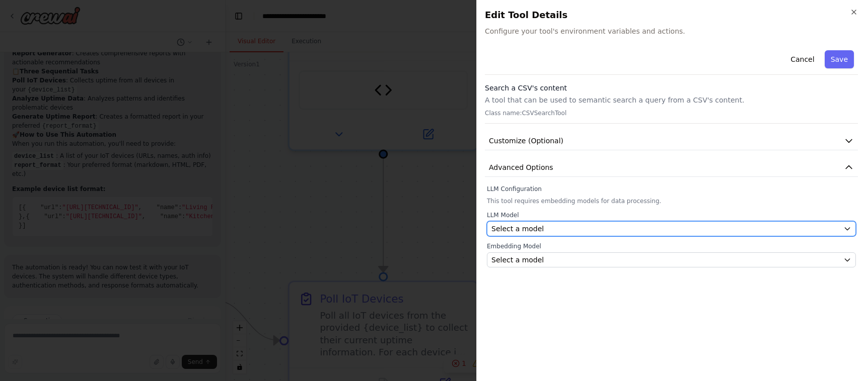
click at [557, 228] on div "Select a model" at bounding box center [665, 229] width 348 height 10
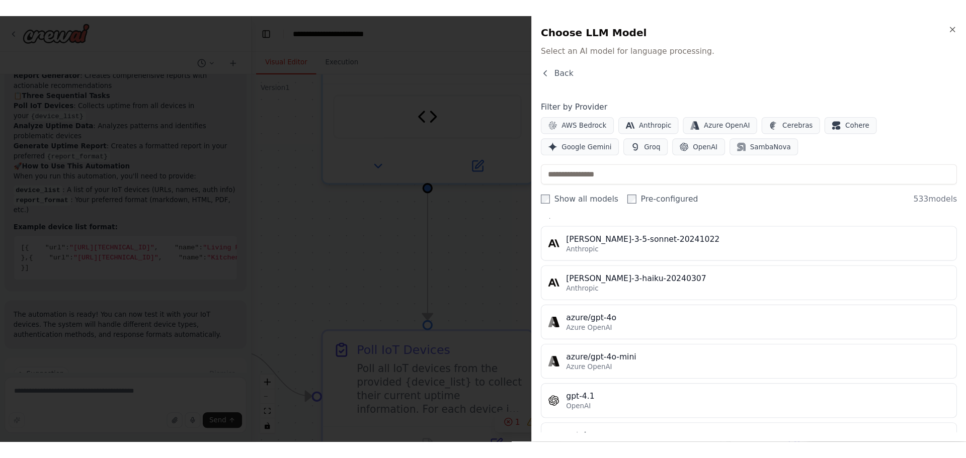
scroll to position [0, 0]
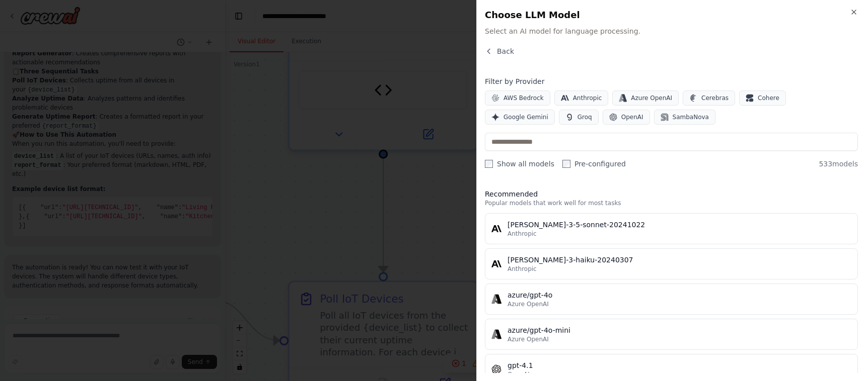
click at [489, 46] on div "Close Choose LLM Model Select an AI model for language processing. Back Filter …" at bounding box center [671, 190] width 390 height 381
click at [490, 51] on icon "button" at bounding box center [489, 51] width 8 height 8
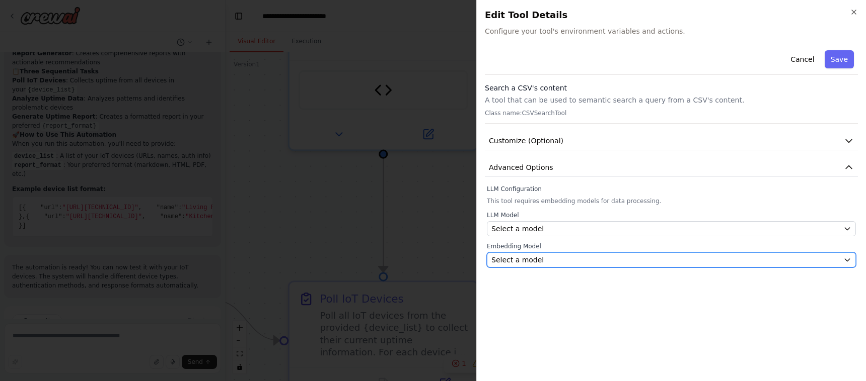
click at [535, 260] on span "Select a model" at bounding box center [517, 260] width 52 height 10
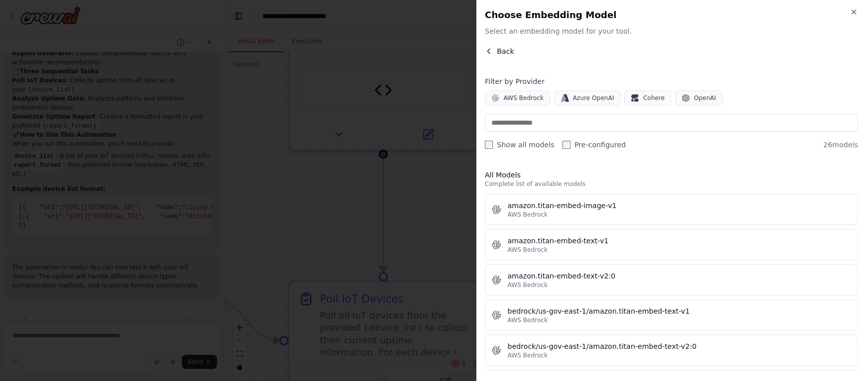
click at [489, 50] on icon "button" at bounding box center [488, 51] width 3 height 5
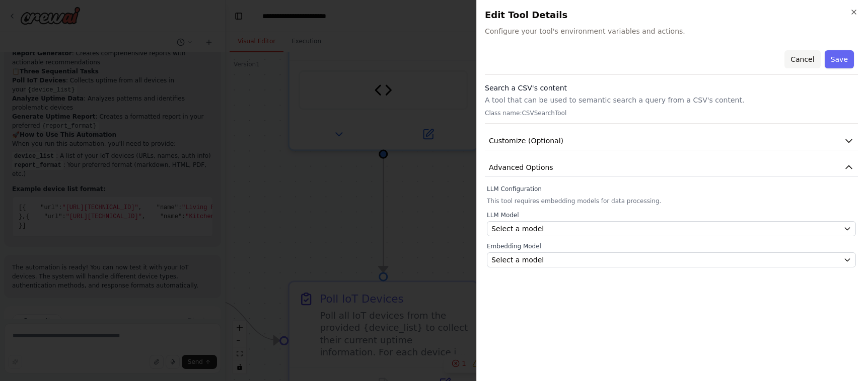
click at [745, 60] on button "Cancel" at bounding box center [802, 59] width 36 height 18
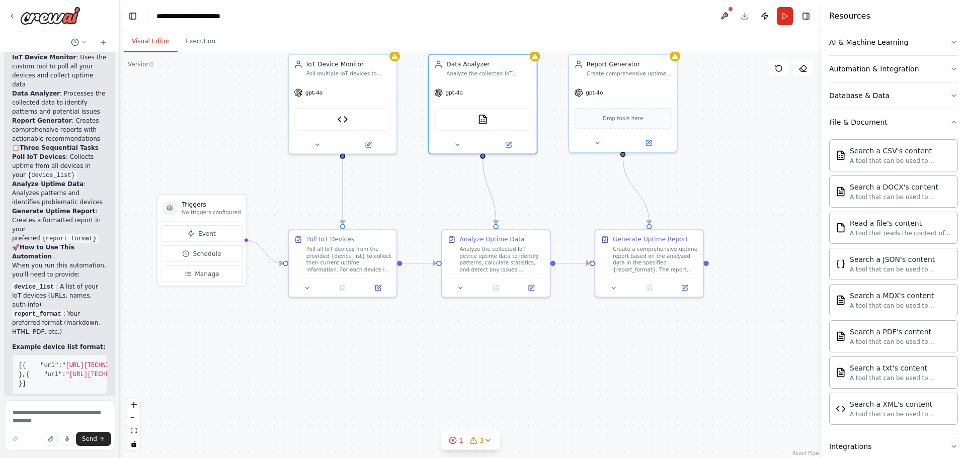
scroll to position [2301, 0]
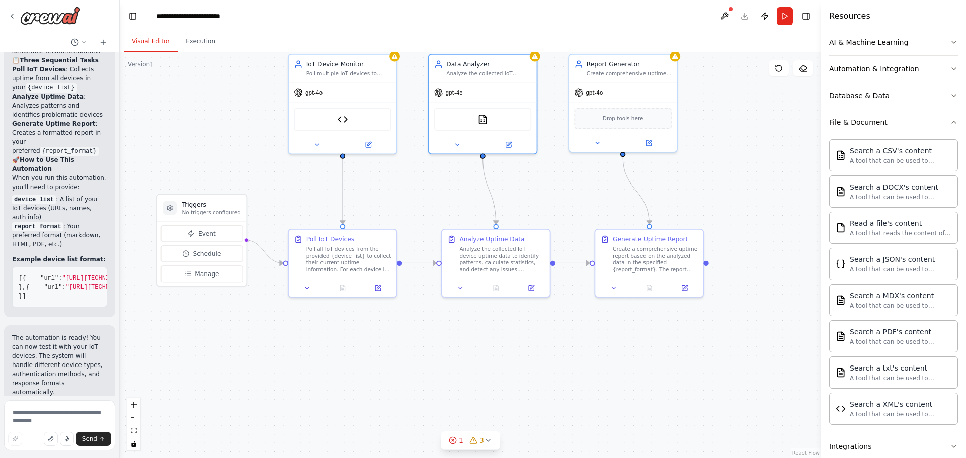
drag, startPoint x: 224, startPoint y: 189, endPoint x: 120, endPoint y: 188, distance: 104.7
click at [120, 188] on div "I want to poll iot devices, and get their uptime ▶ Thought process I'll help yo…" at bounding box center [483, 229] width 966 height 458
click at [745, 122] on icon "button" at bounding box center [954, 122] width 4 height 2
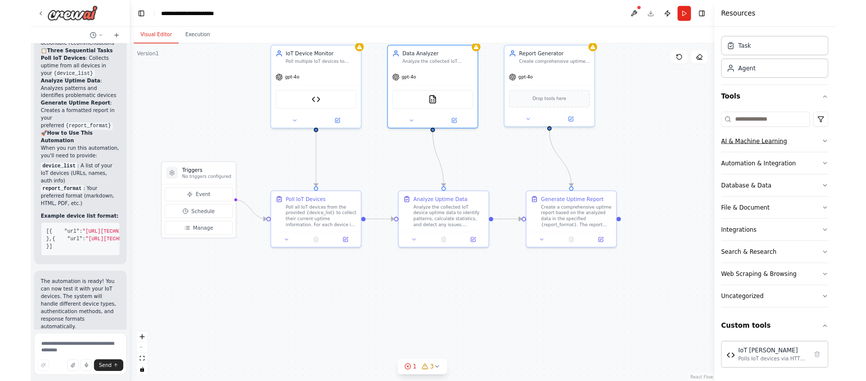
scroll to position [25, 0]
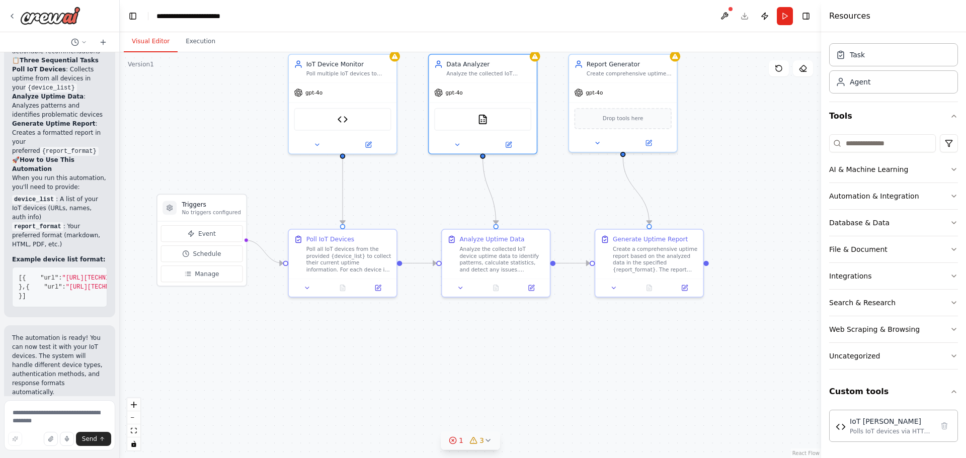
click at [486, 381] on icon at bounding box center [488, 441] width 4 height 2
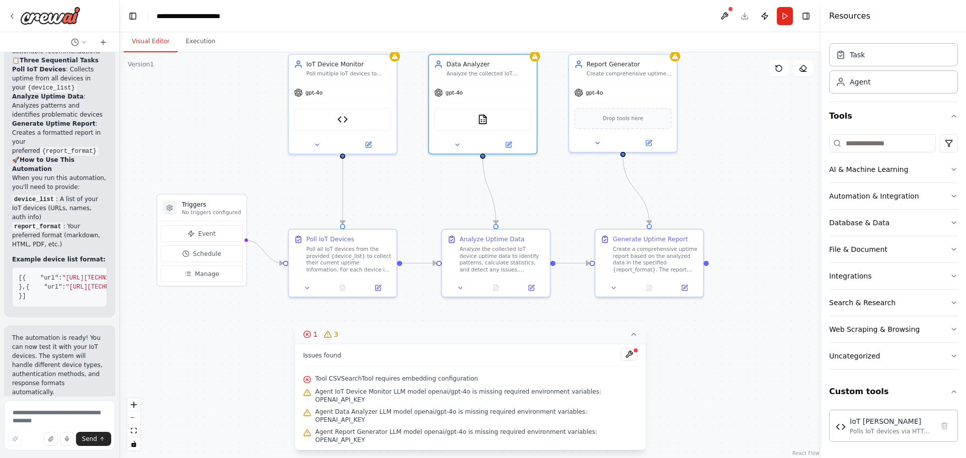
click at [259, 364] on div ".deletable-edge-delete-btn { width: 20px; height: 20px; border: 0px solid #ffff…" at bounding box center [471, 255] width 702 height 406
click at [632, 336] on icon at bounding box center [634, 335] width 4 height 2
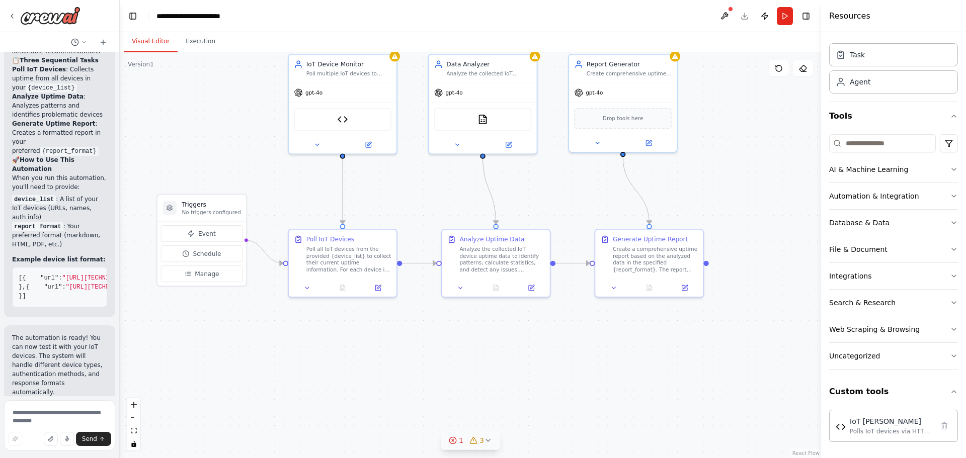
click at [700, 354] on div ".deletable-edge-delete-btn { width: 20px; height: 20px; border: 0px solid #ffff…" at bounding box center [471, 255] width 702 height 406
click at [457, 144] on icon at bounding box center [457, 143] width 7 height 7
click at [511, 141] on icon at bounding box center [509, 142] width 4 height 4
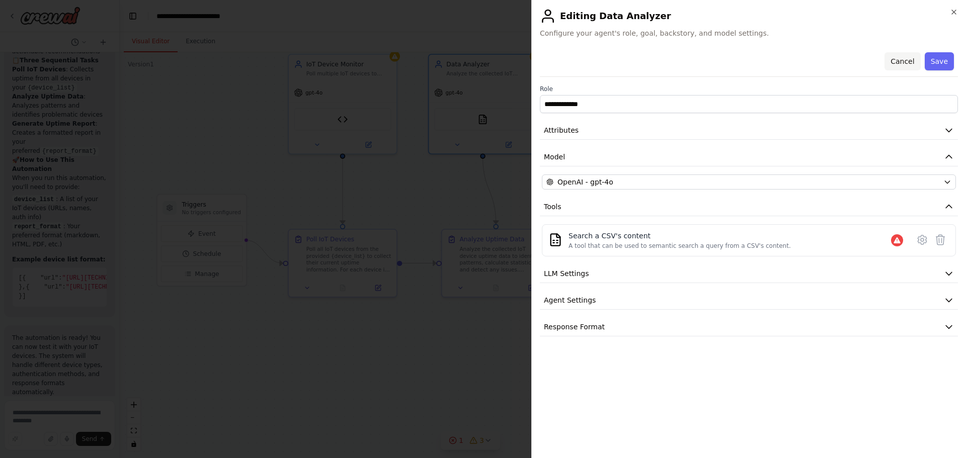
click at [745, 58] on button "Cancel" at bounding box center [903, 61] width 36 height 18
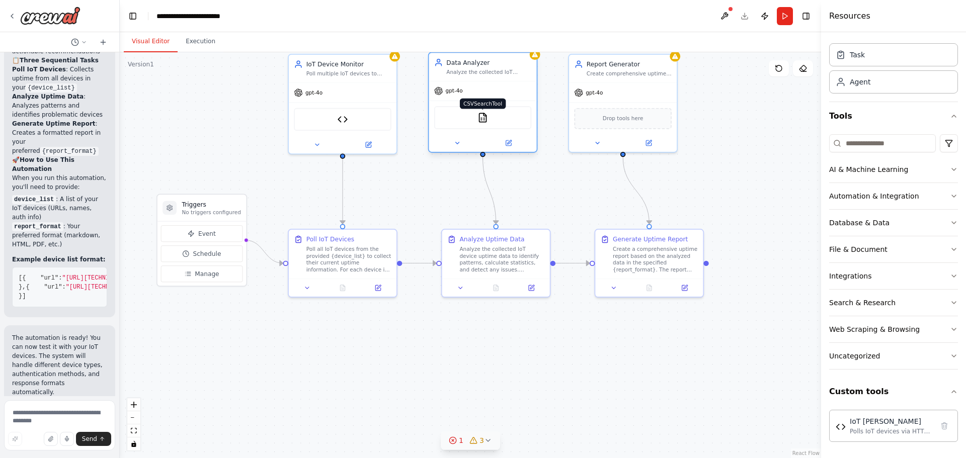
click at [486, 121] on img at bounding box center [483, 118] width 11 height 11
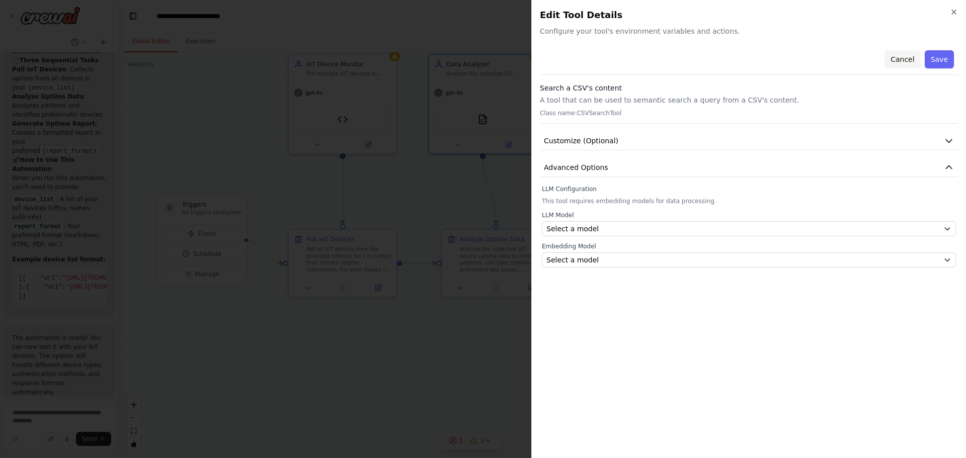
click at [745, 58] on button "Cancel" at bounding box center [903, 59] width 36 height 18
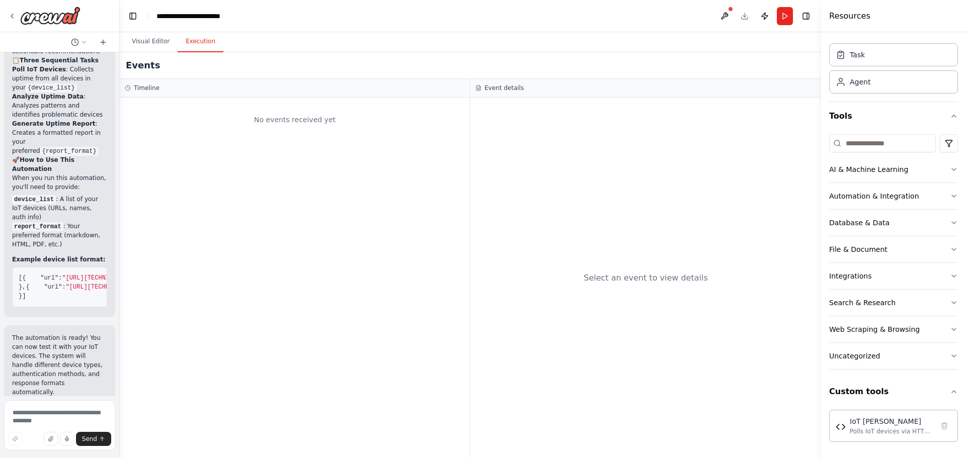
click at [195, 42] on button "Execution" at bounding box center [201, 41] width 46 height 21
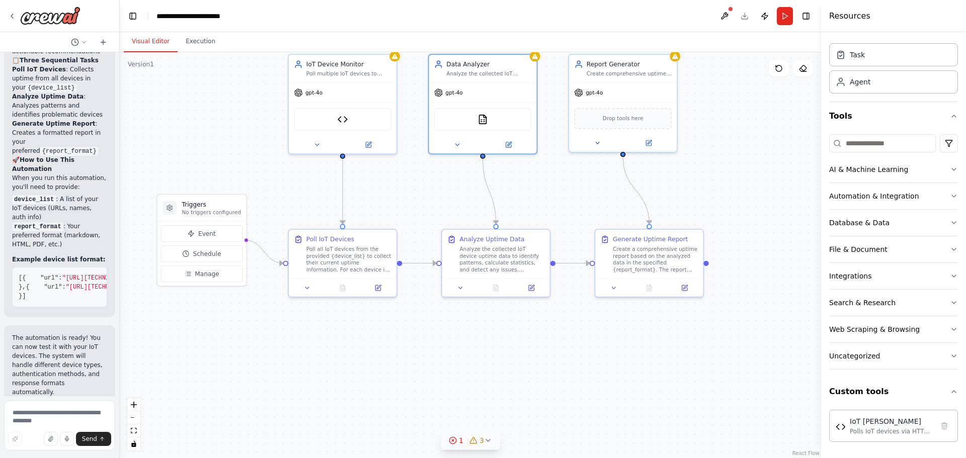
click at [149, 44] on button "Visual Editor" at bounding box center [151, 41] width 54 height 21
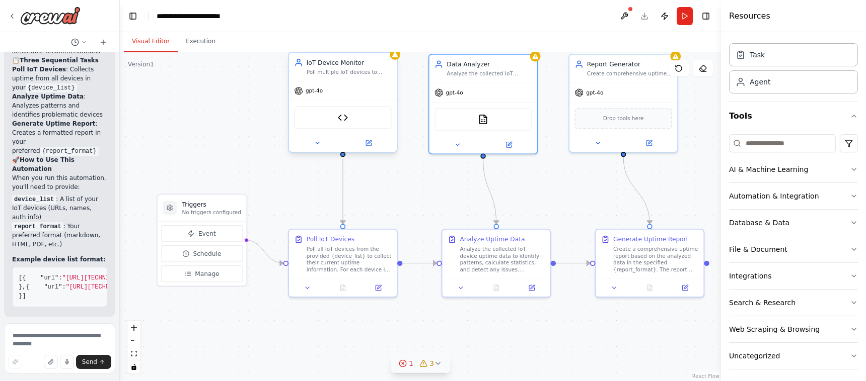
click at [308, 91] on span "gpt-4o" at bounding box center [313, 91] width 17 height 7
click at [309, 95] on div "gpt-4o" at bounding box center [308, 91] width 29 height 9
click at [319, 143] on icon at bounding box center [318, 143] width 4 height 2
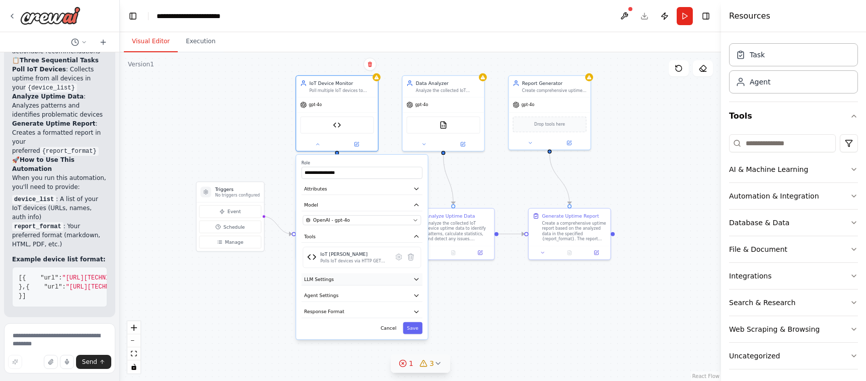
click at [334, 285] on button "LLM Settings" at bounding box center [361, 280] width 121 height 12
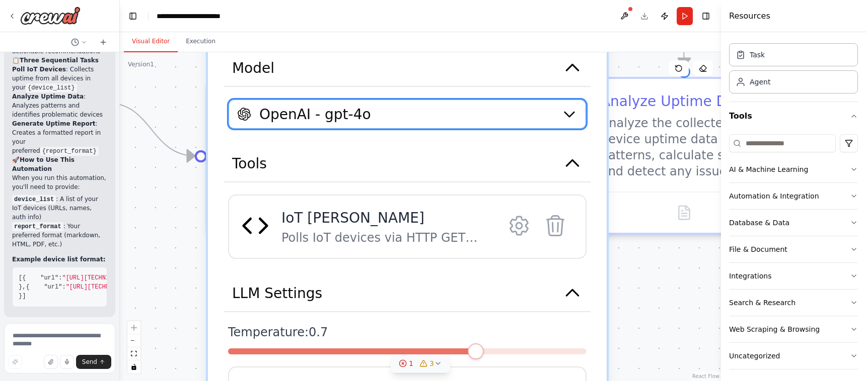
click at [344, 128] on button "OpenAI - gpt-4o" at bounding box center [407, 114] width 358 height 30
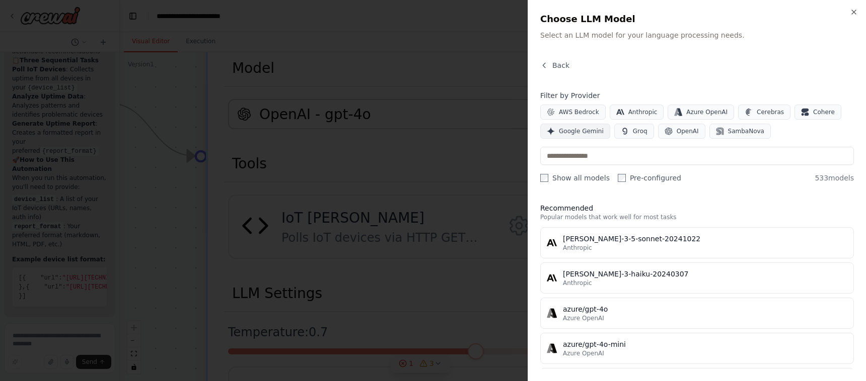
click at [565, 131] on span "Google Gemini" at bounding box center [581, 131] width 45 height 8
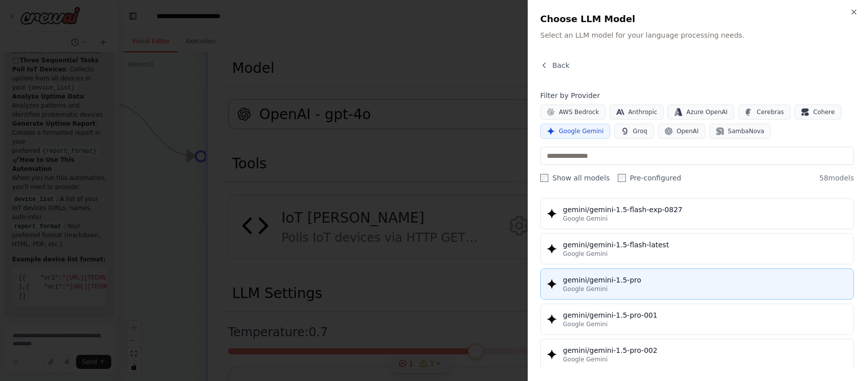
scroll to position [0, 0]
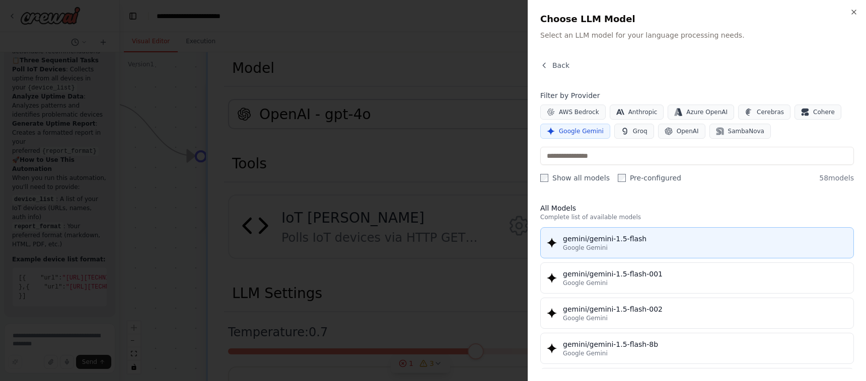
click at [602, 241] on div "gemini/gemini-1.5-flash" at bounding box center [705, 239] width 284 height 10
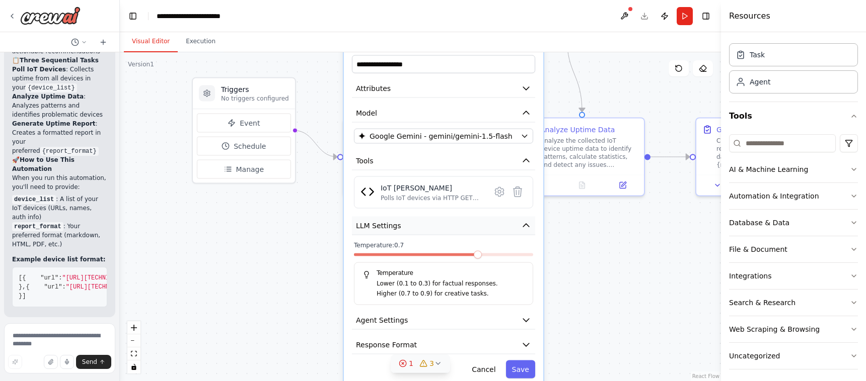
click at [528, 227] on icon "button" at bounding box center [526, 225] width 6 height 3
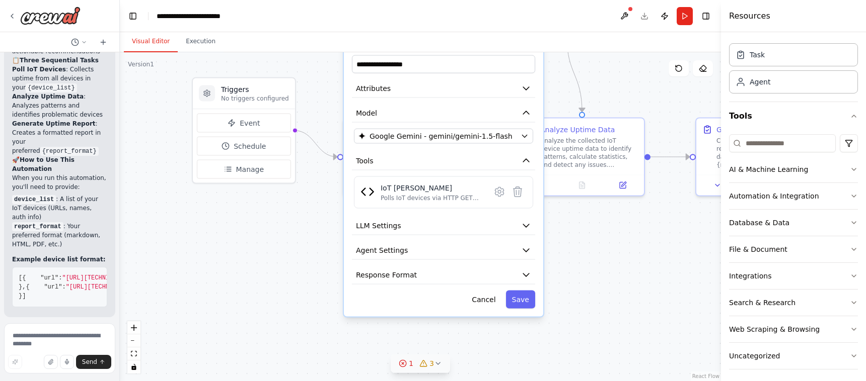
click at [626, 238] on div ".deletable-edge-delete-btn { width: 20px; height: 20px; border: 0px solid #ffff…" at bounding box center [420, 216] width 601 height 329
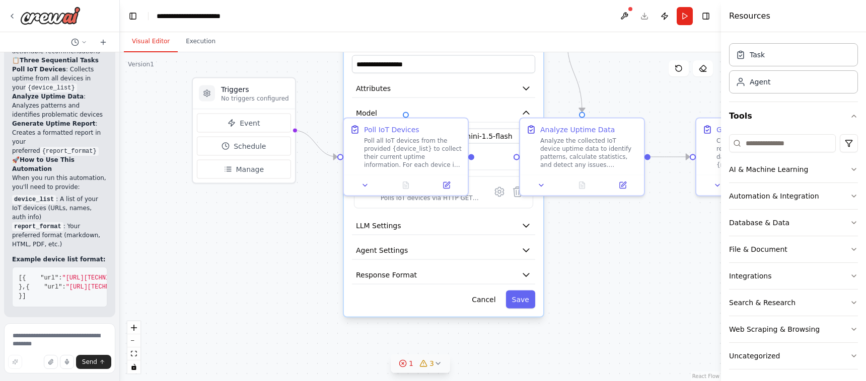
click at [626, 238] on div ".deletable-edge-delete-btn { width: 20px; height: 20px; border: 0px solid #ffff…" at bounding box center [420, 216] width 601 height 329
click at [524, 300] on button "Save" at bounding box center [520, 300] width 29 height 18
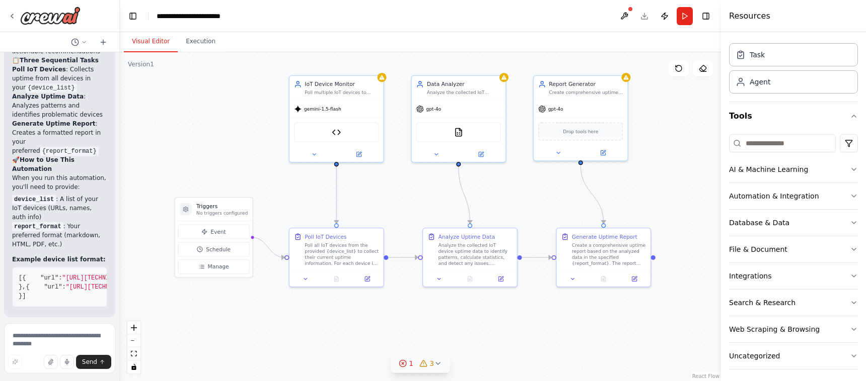
drag, startPoint x: 477, startPoint y: 288, endPoint x: 383, endPoint y: 372, distance: 125.4
click at [383, 372] on div ".deletable-edge-delete-btn { width: 20px; height: 20px; border: 0px solid #ffff…" at bounding box center [420, 216] width 601 height 329
click at [745, 331] on div "Web Scraping & Browsing" at bounding box center [774, 330] width 91 height 10
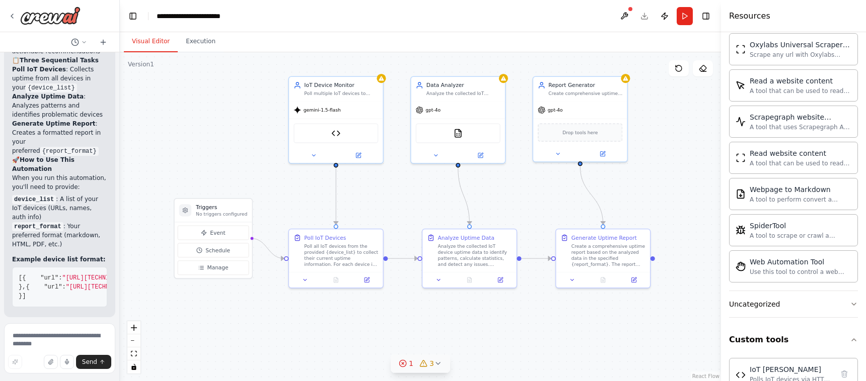
scroll to position [629, 0]
click at [745, 264] on div "Web Automation Tool" at bounding box center [800, 261] width 102 height 10
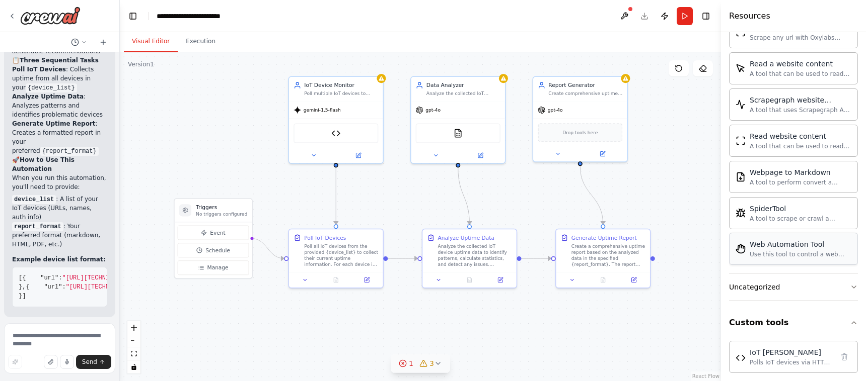
scroll to position [654, 0]
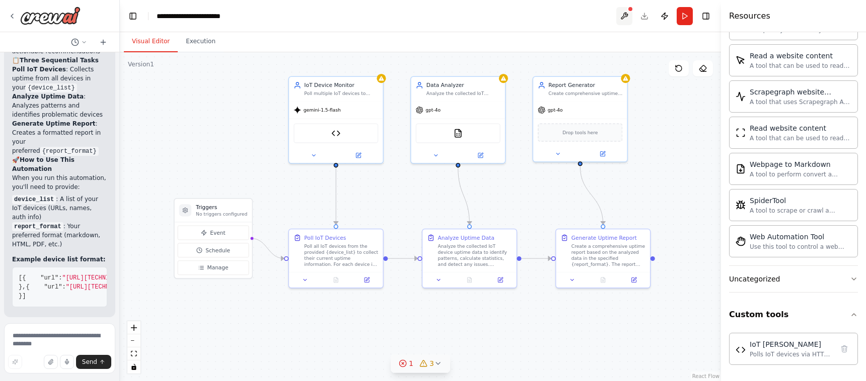
click at [627, 13] on button at bounding box center [624, 16] width 16 height 18
